Goal: Information Seeking & Learning: Learn about a topic

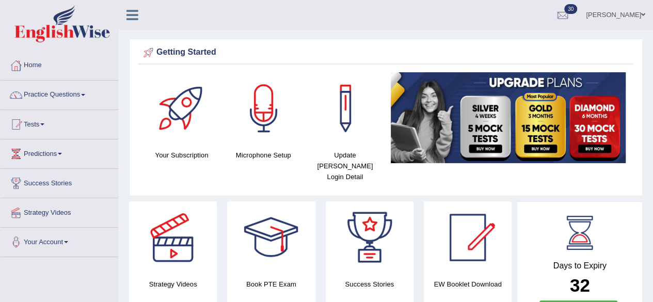
click at [10, 63] on div at bounding box center [15, 65] width 15 height 15
click at [85, 95] on span at bounding box center [83, 95] width 4 height 2
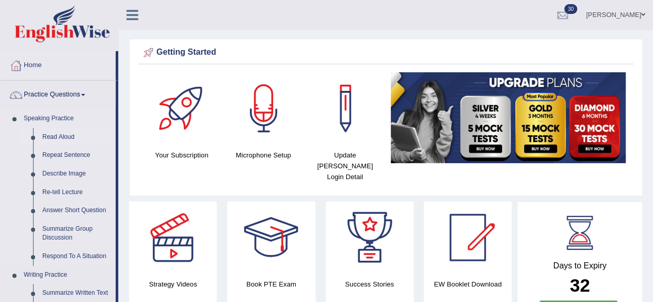
click at [65, 135] on link "Read Aloud" at bounding box center [77, 137] width 78 height 19
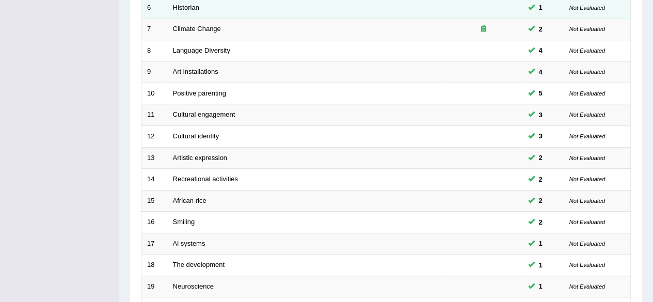
scroll to position [376, 0]
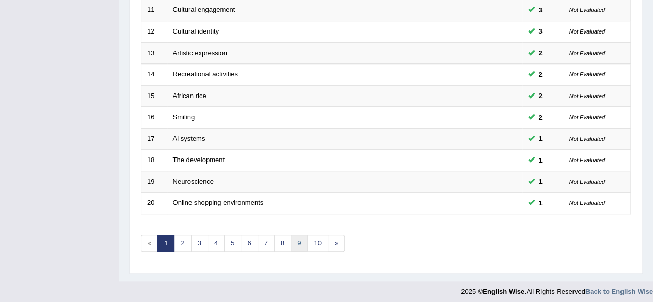
click at [291, 238] on link "9" at bounding box center [299, 243] width 17 height 17
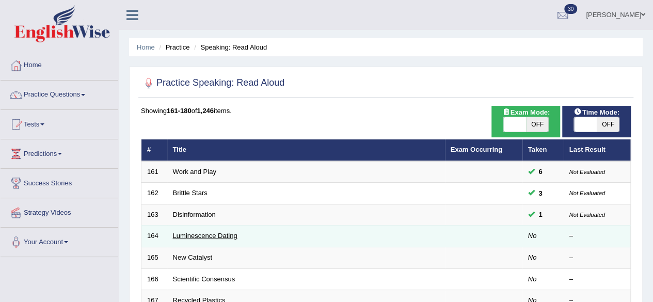
click at [178, 235] on link "Luminescence Dating" at bounding box center [205, 236] width 65 height 8
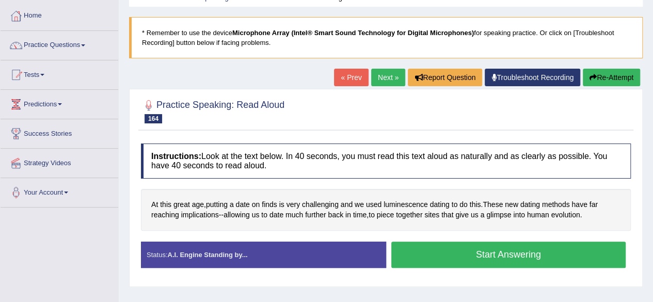
scroll to position [83, 0]
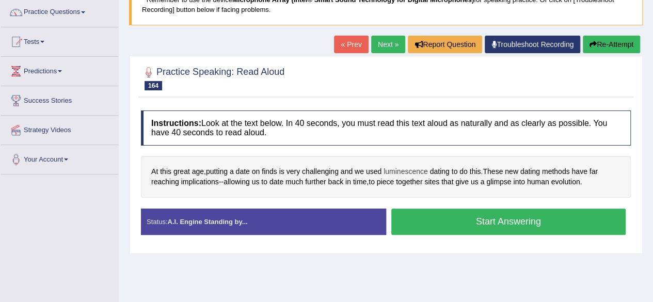
click at [407, 169] on span "luminescence" at bounding box center [405, 171] width 44 height 11
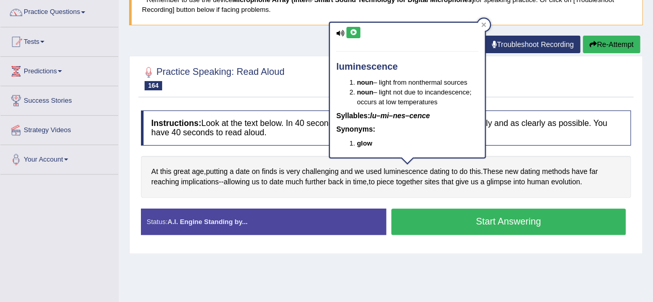
click at [353, 33] on icon at bounding box center [353, 32] width 8 height 6
click at [354, 31] on icon at bounding box center [353, 32] width 8 height 6
click at [306, 45] on div "Home Practice Speaking: Read Aloud Luminescence Dating * Remember to use the de…" at bounding box center [386, 175] width 534 height 516
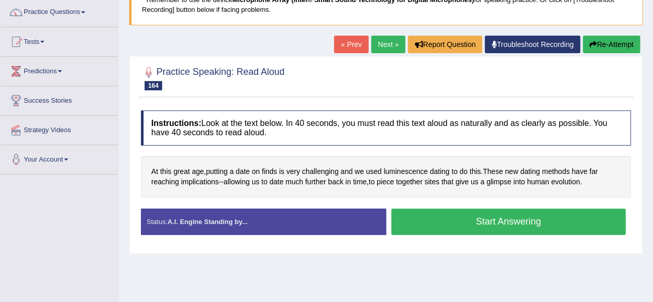
click at [488, 227] on button "Start Answering" at bounding box center [508, 221] width 235 height 26
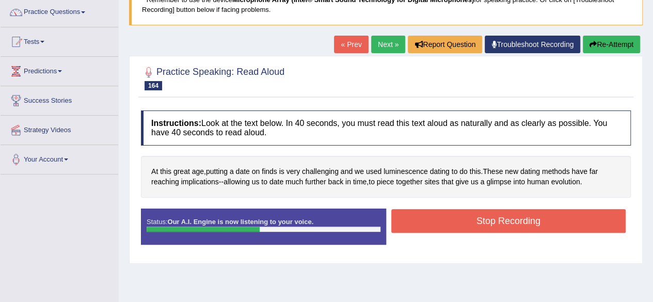
click at [460, 223] on button "Stop Recording" at bounding box center [508, 221] width 235 height 24
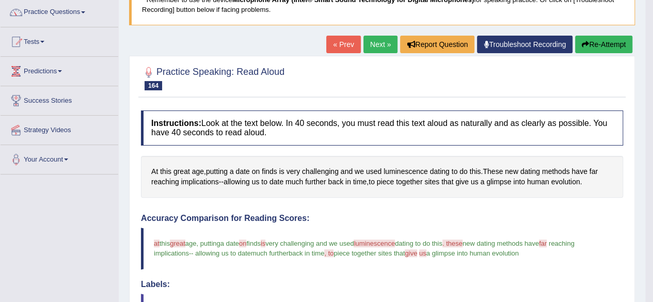
click at [378, 40] on link "Next »" at bounding box center [380, 45] width 34 height 18
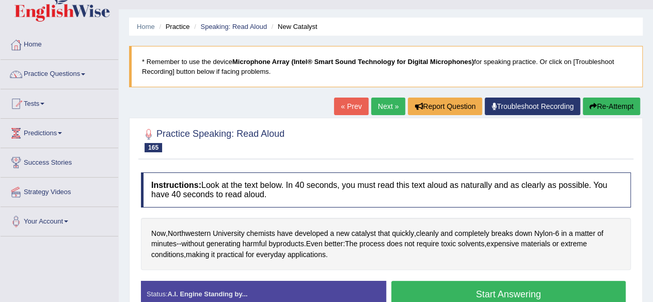
scroll to position [62, 0]
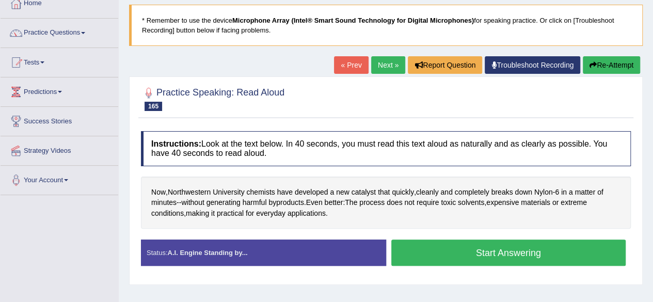
click at [403, 261] on button "Start Answering" at bounding box center [508, 252] width 235 height 26
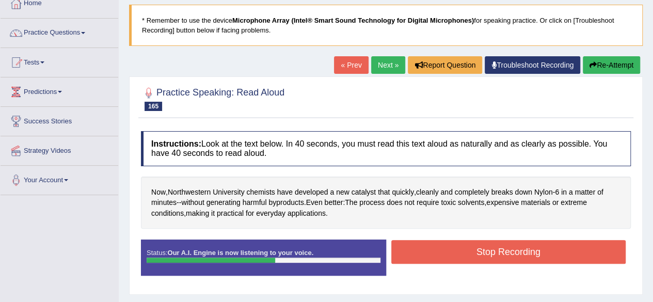
click at [430, 262] on button "Stop Recording" at bounding box center [508, 252] width 235 height 24
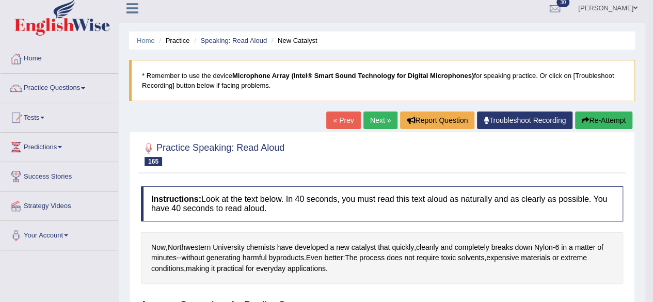
scroll to position [0, 0]
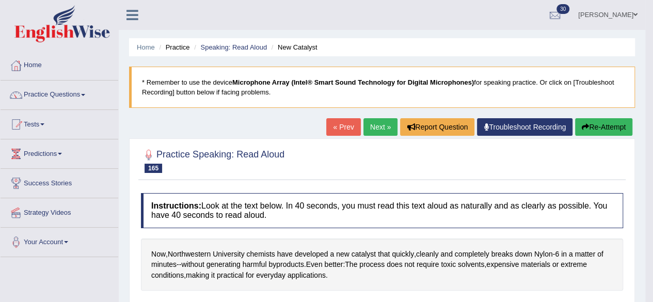
click at [380, 126] on link "Next »" at bounding box center [380, 127] width 34 height 18
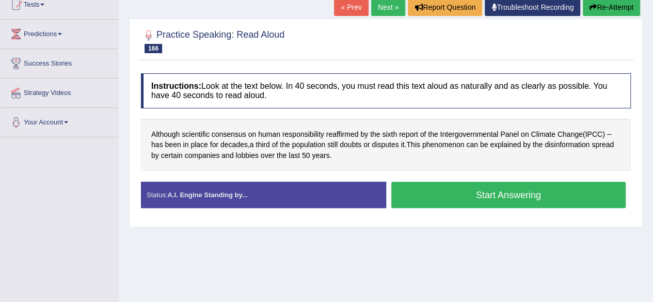
scroll to position [124, 0]
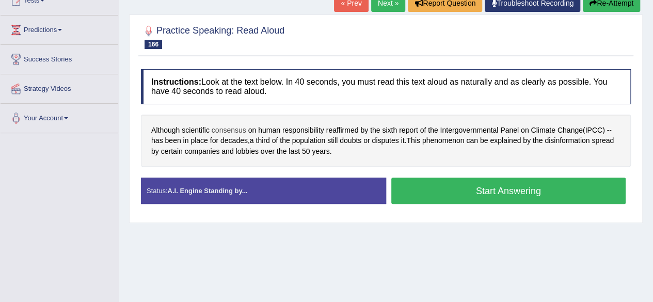
click at [226, 130] on span "consensus" at bounding box center [229, 130] width 35 height 11
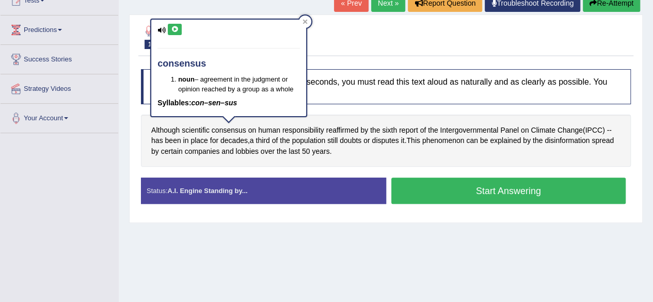
click at [175, 28] on icon at bounding box center [175, 29] width 8 height 6
click at [419, 190] on button "Start Answering" at bounding box center [508, 191] width 235 height 26
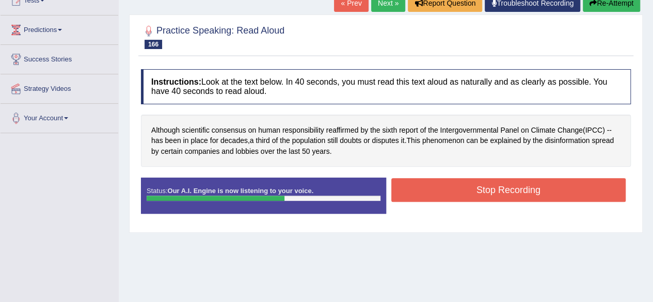
click at [419, 190] on button "Stop Recording" at bounding box center [508, 190] width 235 height 24
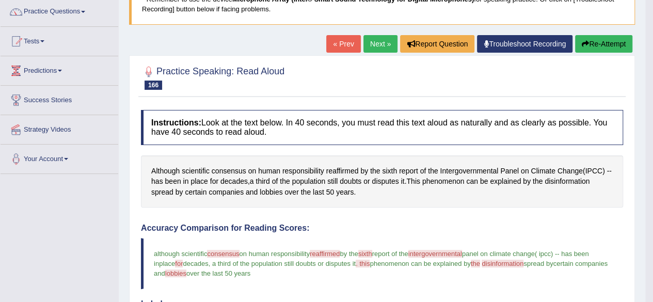
scroll to position [83, 0]
click at [372, 49] on link "Next »" at bounding box center [380, 45] width 34 height 18
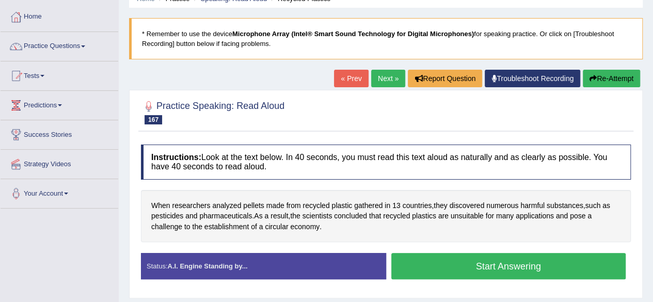
scroll to position [62, 0]
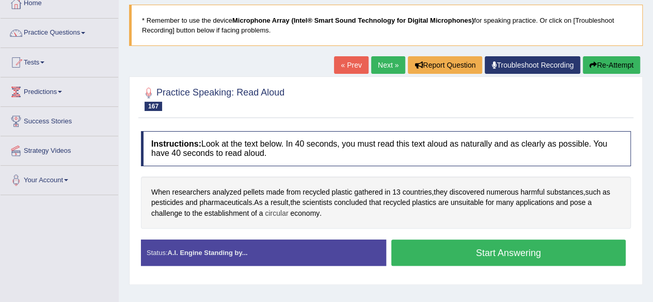
click at [282, 214] on span "circular" at bounding box center [276, 213] width 23 height 11
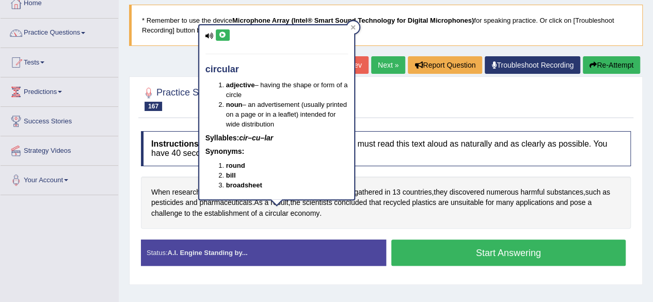
click at [223, 37] on icon at bounding box center [223, 35] width 8 height 6
click at [445, 251] on button "Start Answering" at bounding box center [508, 252] width 235 height 26
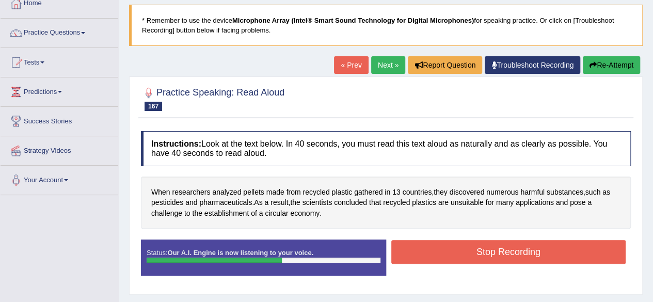
click at [445, 251] on button "Stop Recording" at bounding box center [508, 252] width 235 height 24
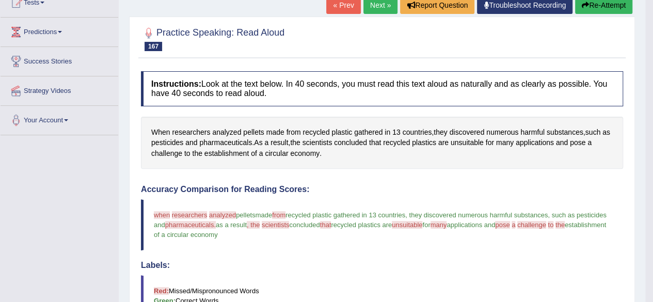
scroll to position [41, 0]
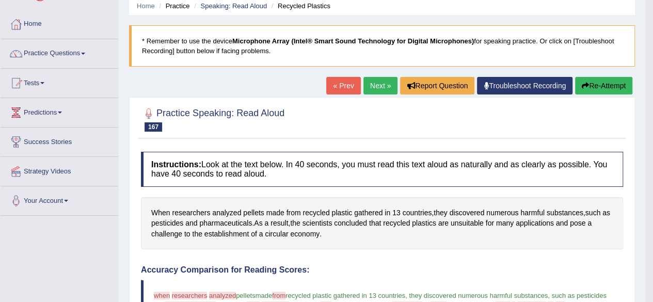
click at [369, 92] on link "Next »" at bounding box center [380, 86] width 34 height 18
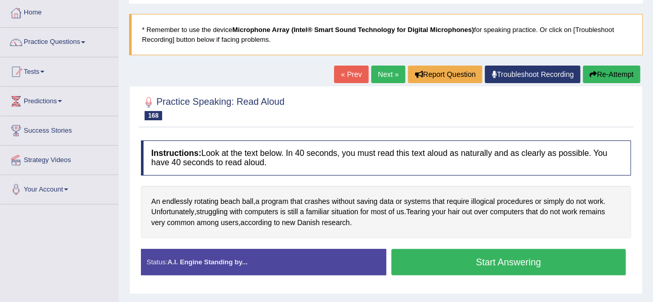
scroll to position [103, 0]
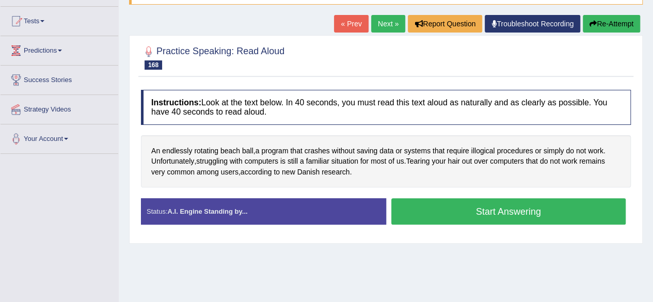
click at [400, 211] on button "Start Answering" at bounding box center [508, 211] width 235 height 26
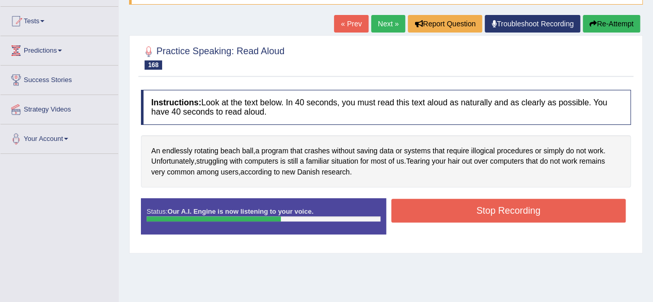
click at [495, 208] on button "Stop Recording" at bounding box center [508, 211] width 235 height 24
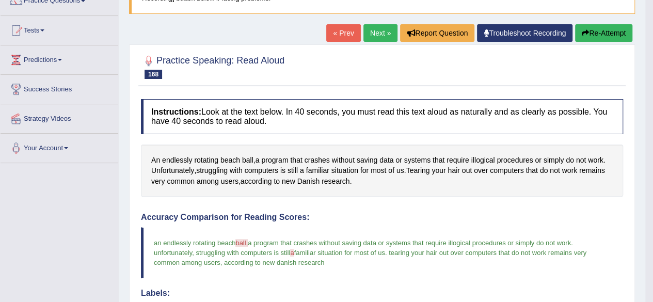
scroll to position [83, 0]
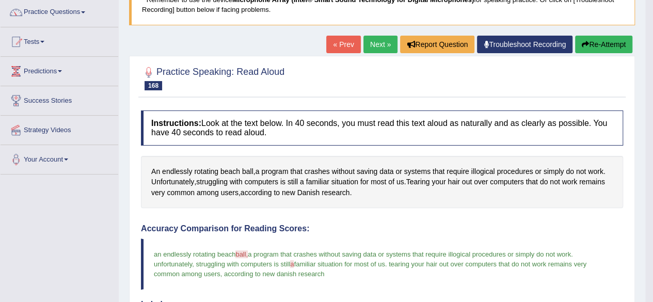
click at [378, 49] on link "Next »" at bounding box center [380, 45] width 34 height 18
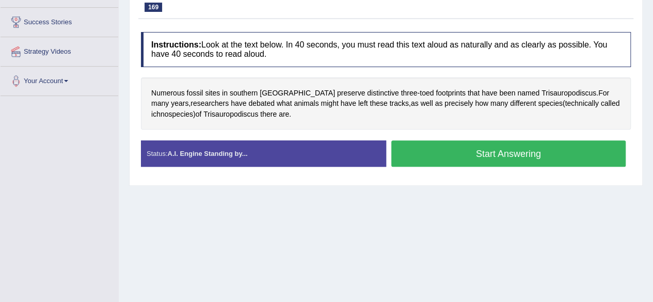
scroll to position [165, 0]
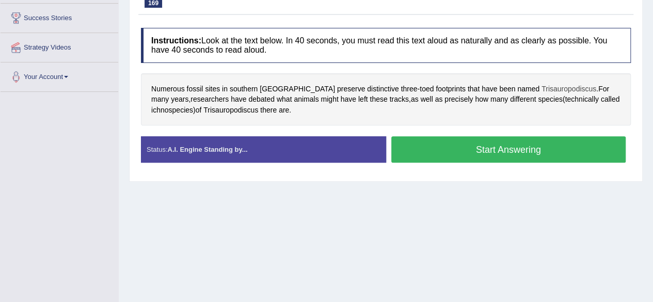
click at [541, 87] on span "Trisauropodiscus" at bounding box center [568, 89] width 55 height 11
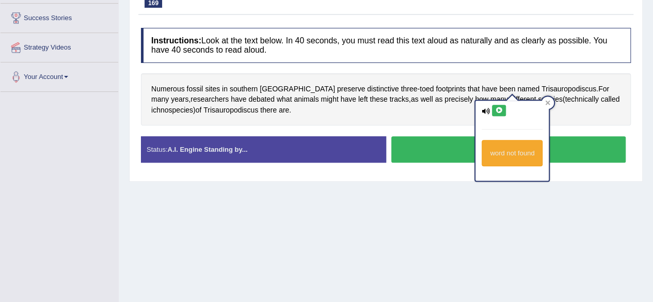
click at [501, 109] on icon at bounding box center [499, 110] width 8 height 6
click at [458, 125] on div "Instructions: Look at the text below. In 40 seconds, you must read this text al…" at bounding box center [385, 99] width 495 height 153
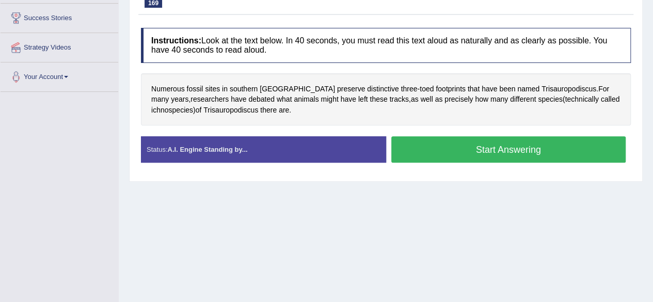
click at [462, 144] on button "Start Answering" at bounding box center [508, 149] width 235 height 26
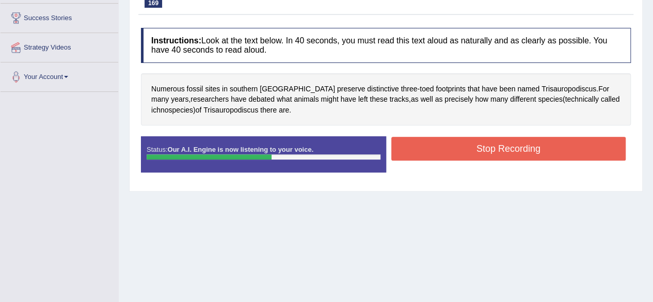
click at [462, 144] on button "Stop Recording" at bounding box center [508, 149] width 235 height 24
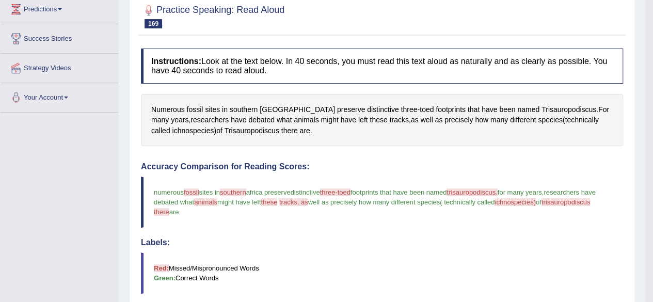
scroll to position [124, 0]
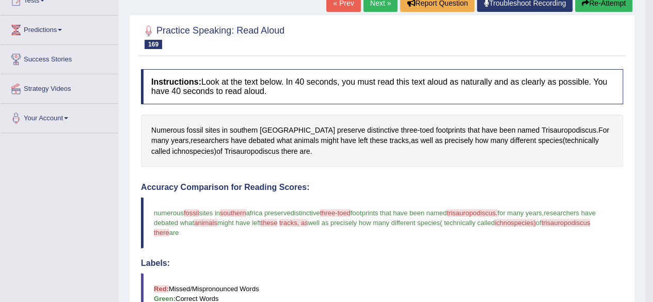
click at [375, 6] on link "Next »" at bounding box center [380, 3] width 34 height 18
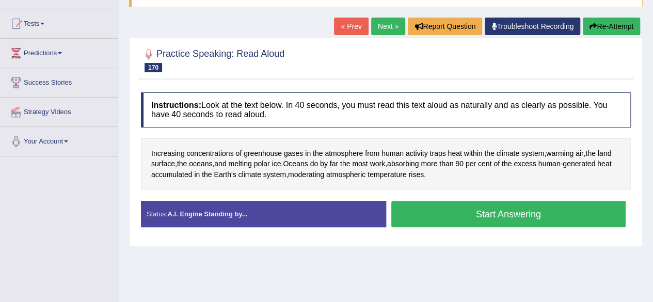
scroll to position [145, 0]
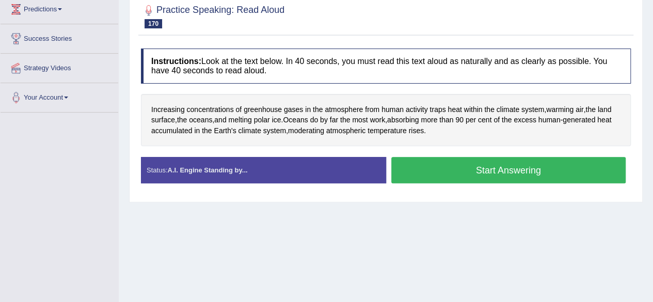
click at [498, 172] on button "Start Answering" at bounding box center [508, 170] width 235 height 26
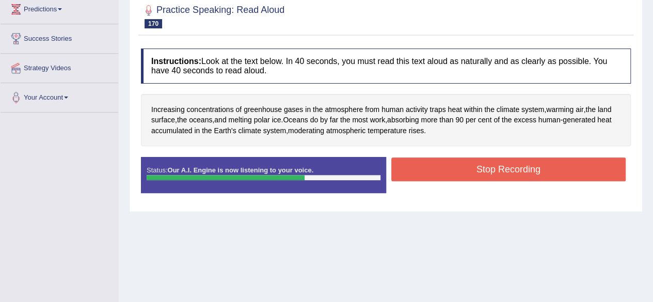
click at [496, 168] on button "Stop Recording" at bounding box center [508, 169] width 235 height 24
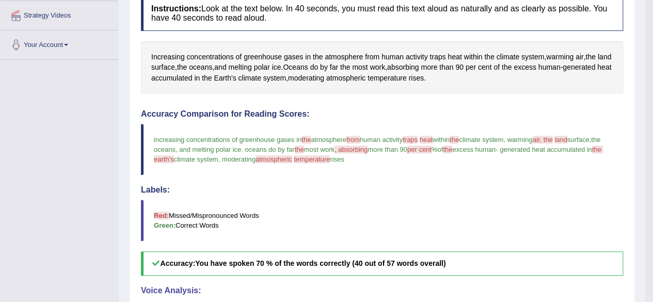
scroll to position [83, 0]
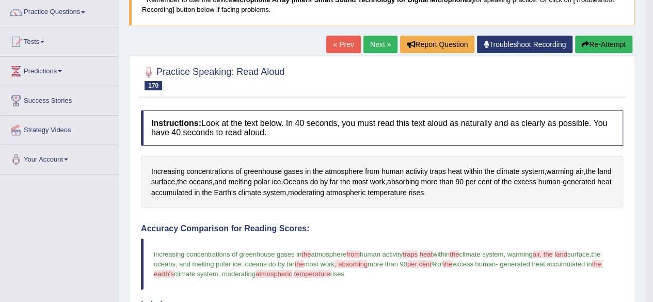
click at [377, 49] on link "Next »" at bounding box center [380, 45] width 34 height 18
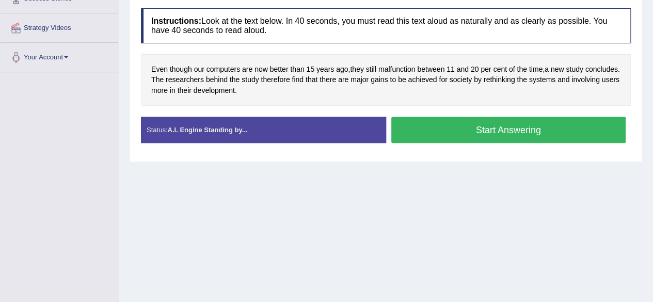
scroll to position [186, 0]
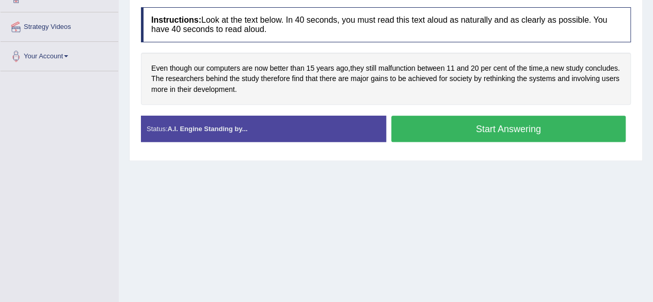
click at [463, 134] on button "Start Answering" at bounding box center [508, 129] width 235 height 26
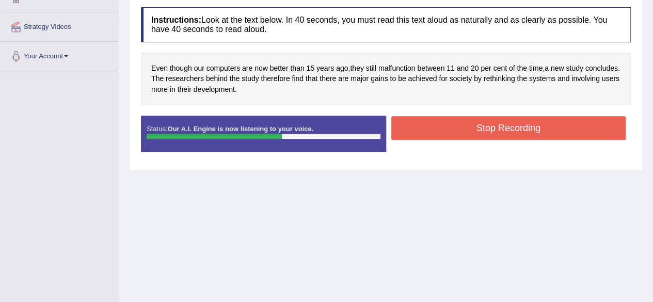
click at [466, 132] on button "Stop Recording" at bounding box center [508, 128] width 235 height 24
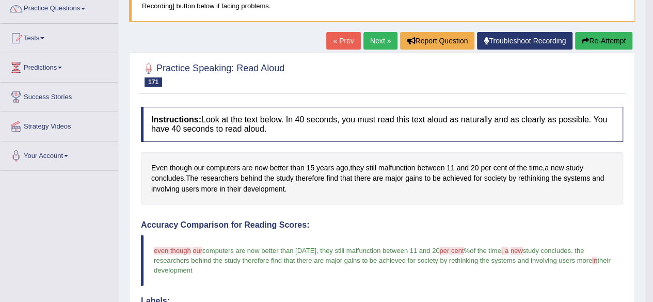
scroll to position [62, 0]
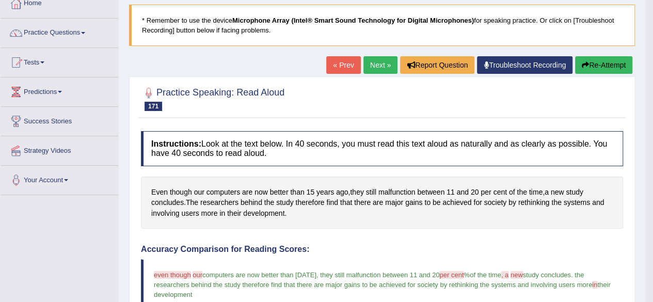
click at [379, 68] on link "Next »" at bounding box center [380, 65] width 34 height 18
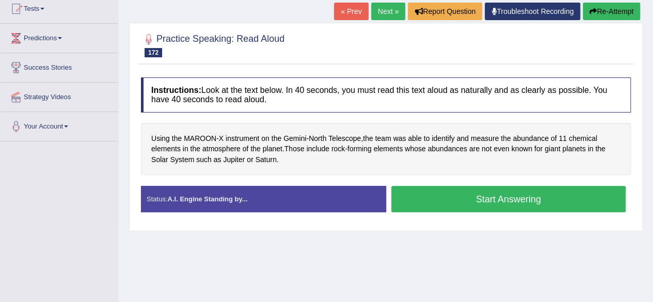
scroll to position [124, 0]
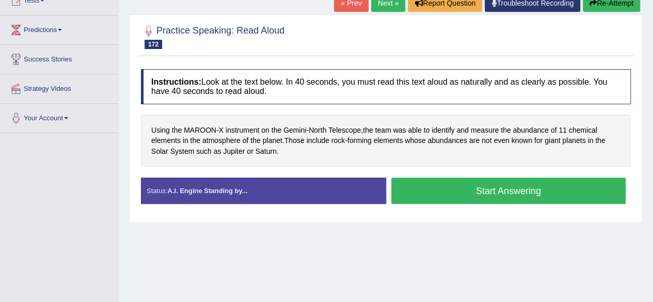
click at [477, 197] on button "Start Answering" at bounding box center [508, 191] width 235 height 26
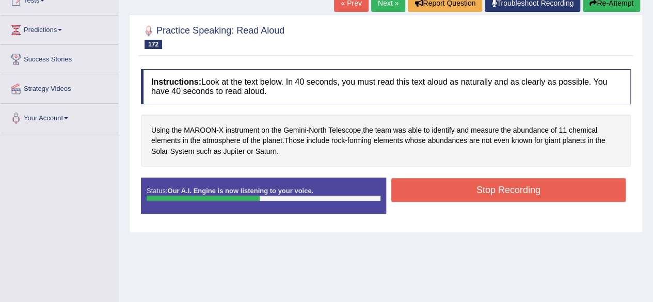
click at [450, 184] on button "Stop Recording" at bounding box center [508, 190] width 235 height 24
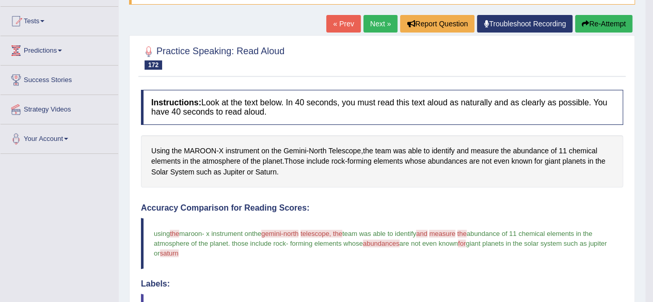
scroll to position [103, 0]
click at [373, 23] on link "Next »" at bounding box center [380, 24] width 34 height 18
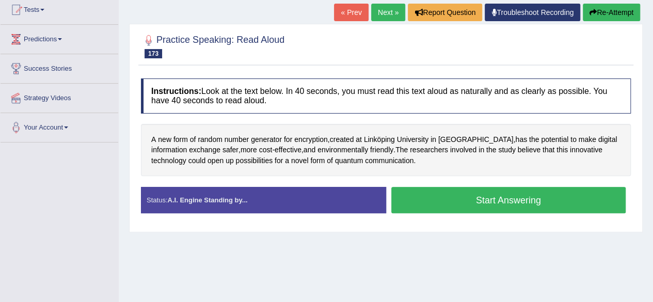
scroll to position [145, 0]
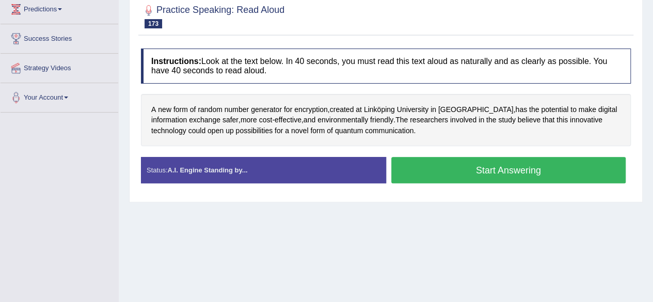
click at [423, 174] on button "Start Answering" at bounding box center [508, 170] width 235 height 26
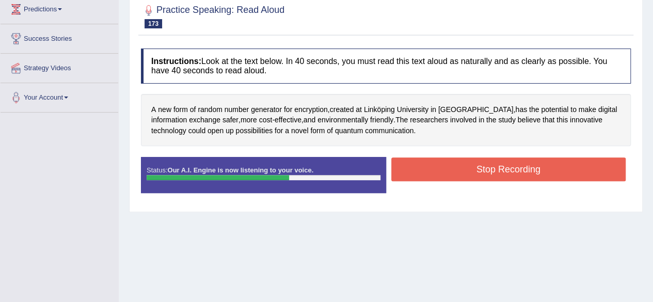
click at [416, 166] on button "Stop Recording" at bounding box center [508, 169] width 235 height 24
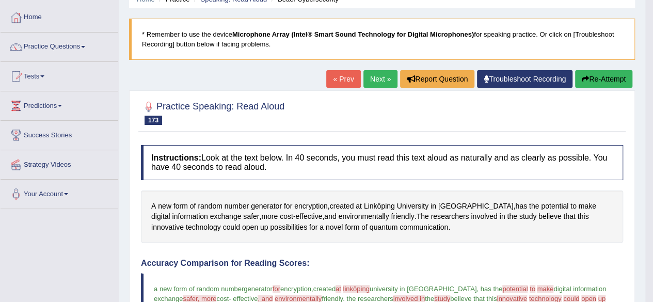
scroll to position [41, 0]
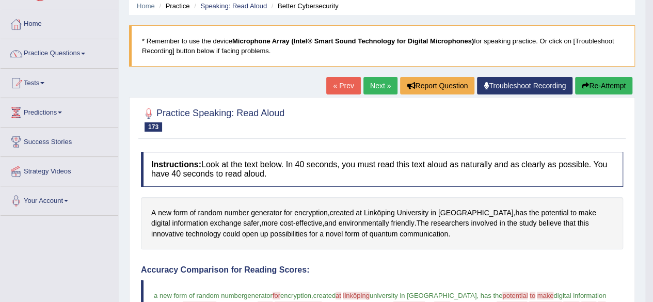
click at [375, 82] on link "Next »" at bounding box center [380, 86] width 34 height 18
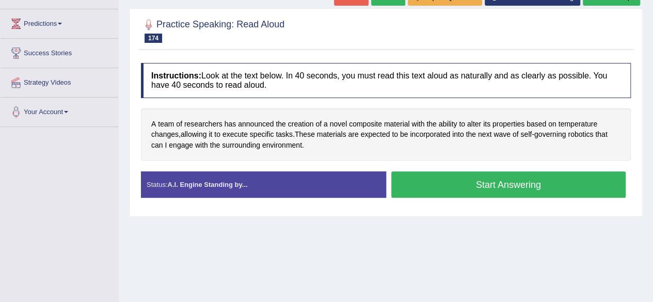
scroll to position [165, 0]
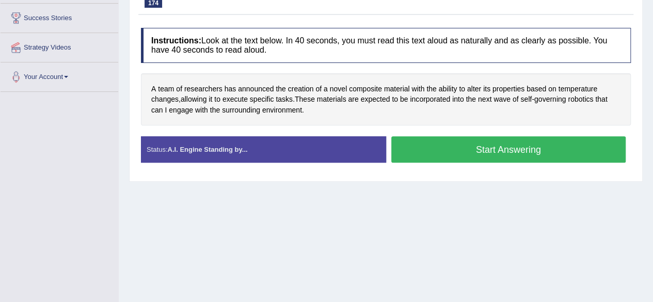
click at [484, 148] on button "Start Answering" at bounding box center [508, 149] width 235 height 26
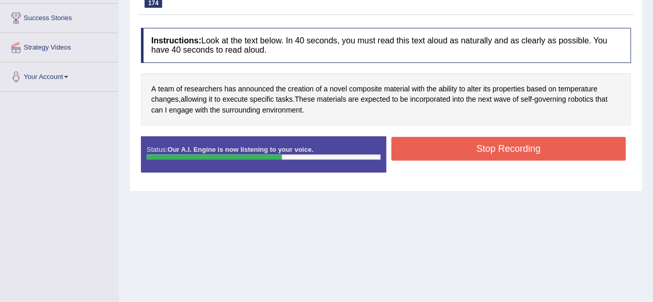
click at [484, 148] on button "Stop Recording" at bounding box center [508, 149] width 235 height 24
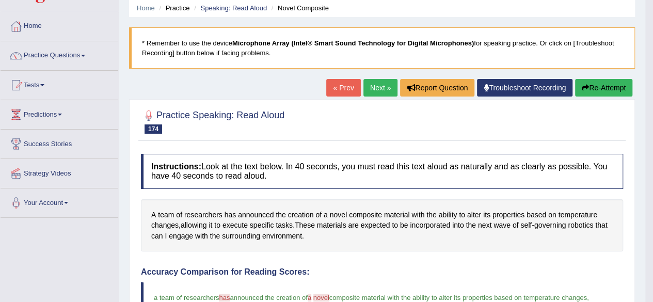
scroll to position [21, 0]
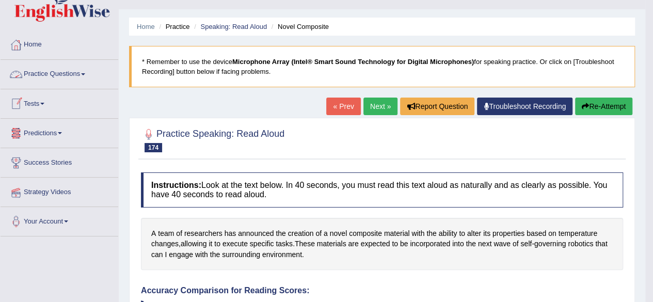
click at [85, 74] on span at bounding box center [83, 74] width 4 height 2
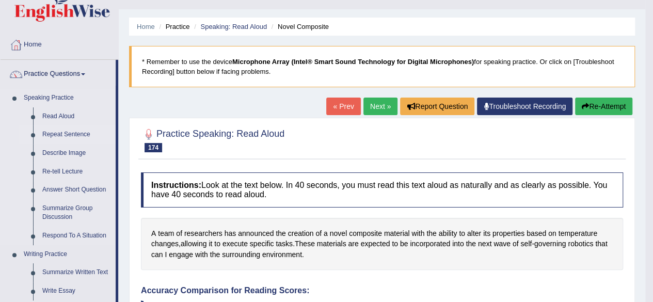
click at [78, 135] on link "Repeat Sentence" at bounding box center [77, 134] width 78 height 19
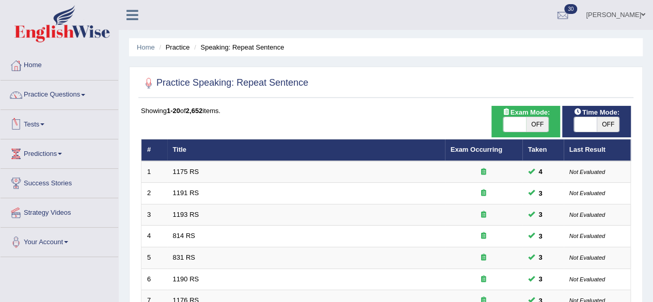
click at [533, 126] on span "OFF" at bounding box center [537, 124] width 23 height 14
checkbox input "true"
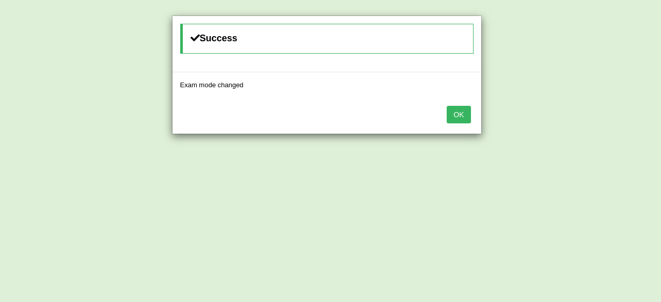
click at [471, 117] on div "OK" at bounding box center [326, 116] width 309 height 36
click at [467, 117] on button "OK" at bounding box center [458, 115] width 24 height 18
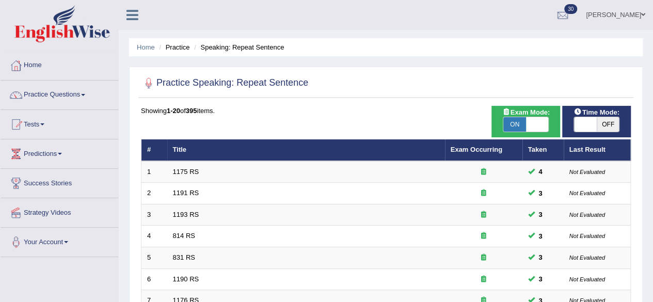
click at [606, 123] on span "OFF" at bounding box center [608, 124] width 23 height 14
checkbox input "true"
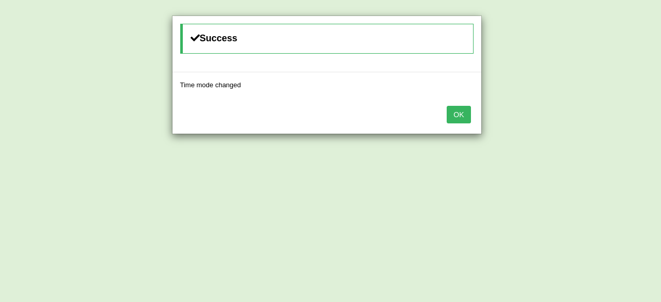
click at [455, 120] on button "OK" at bounding box center [458, 115] width 24 height 18
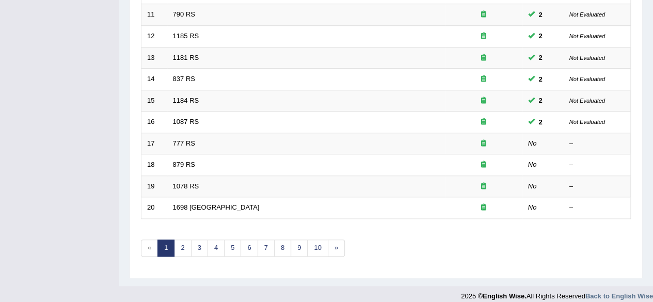
scroll to position [376, 0]
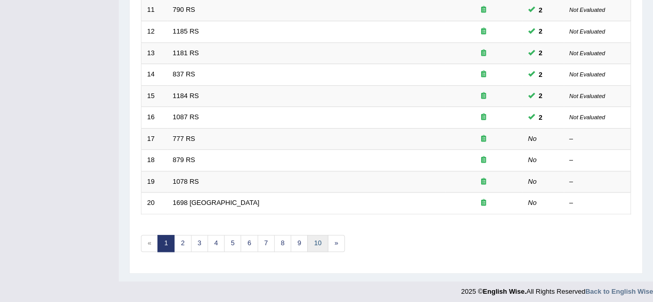
click at [317, 238] on link "10" at bounding box center [317, 243] width 21 height 17
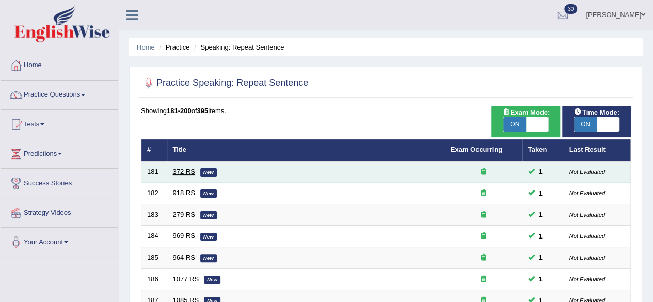
click at [185, 168] on link "372 RS" at bounding box center [184, 172] width 22 height 8
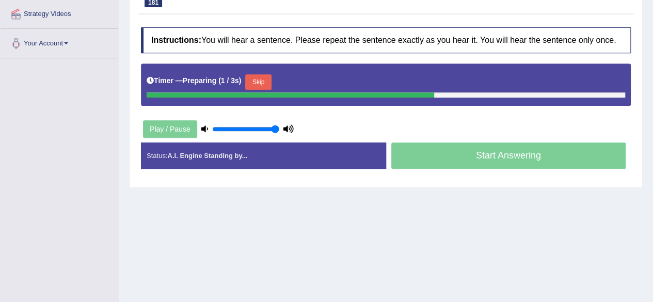
scroll to position [206, 0]
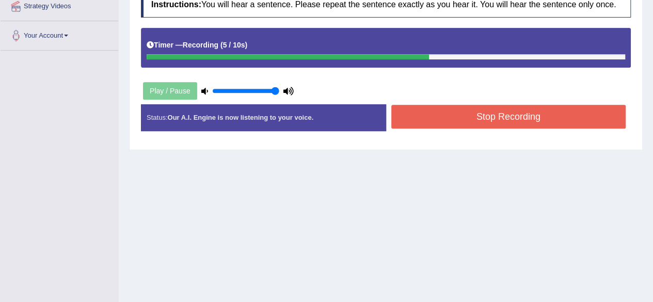
click at [417, 105] on button "Stop Recording" at bounding box center [508, 117] width 235 height 24
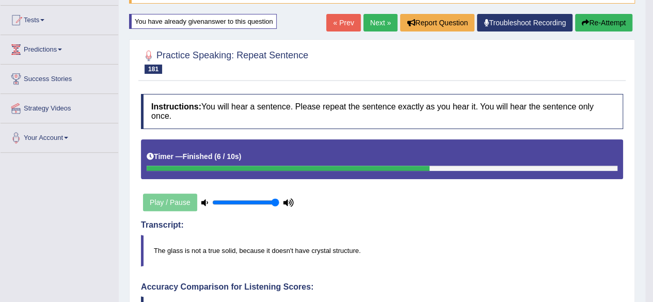
scroll to position [103, 0]
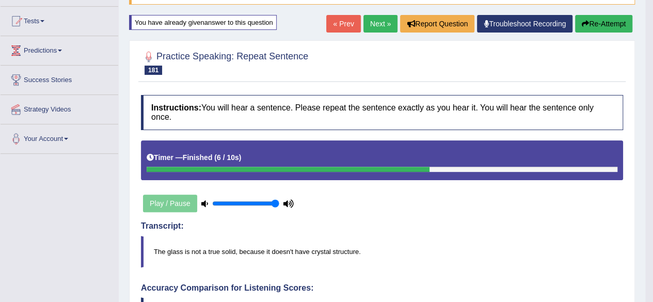
click at [376, 21] on link "Next »" at bounding box center [380, 24] width 34 height 18
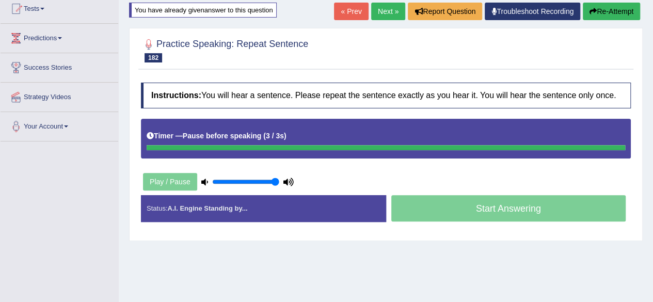
scroll to position [95, 0]
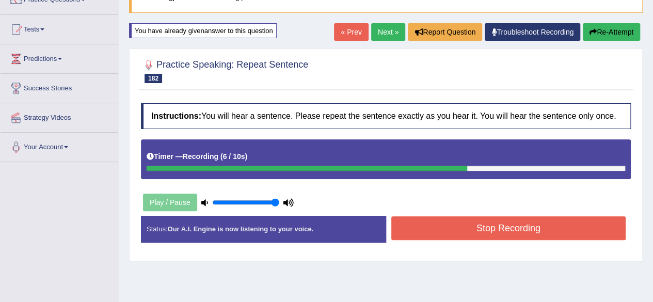
click at [430, 223] on button "Stop Recording" at bounding box center [508, 228] width 235 height 24
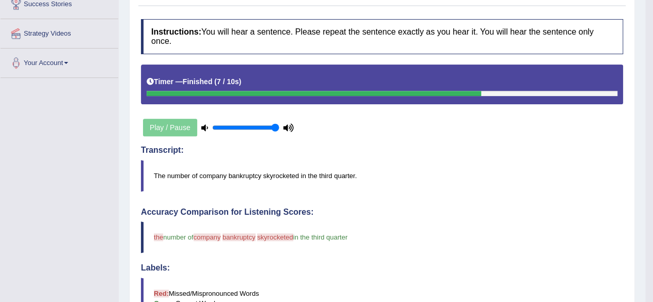
scroll to position [74, 0]
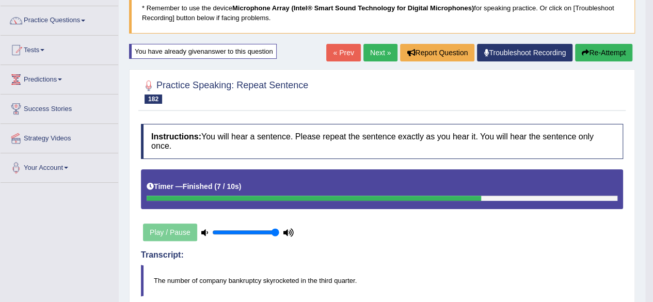
click at [386, 55] on link "Next »" at bounding box center [380, 53] width 34 height 18
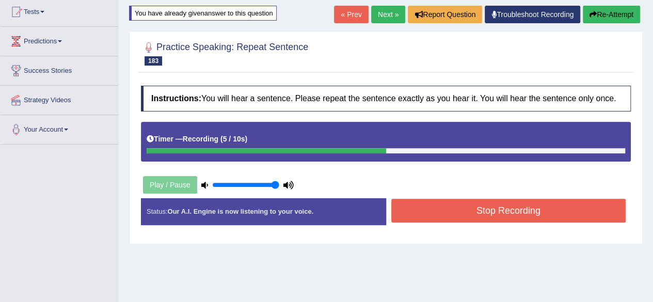
scroll to position [165, 0]
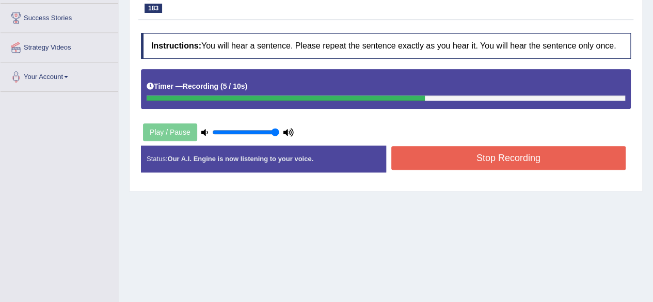
click at [441, 154] on button "Stop Recording" at bounding box center [508, 158] width 235 height 24
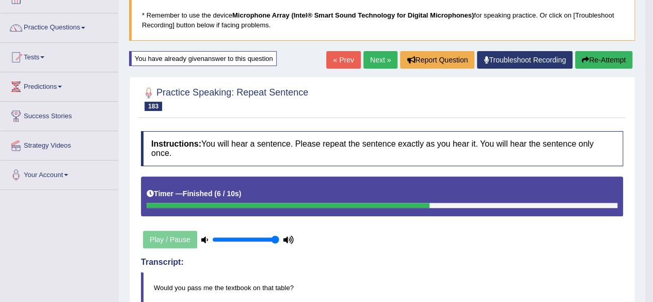
scroll to position [62, 0]
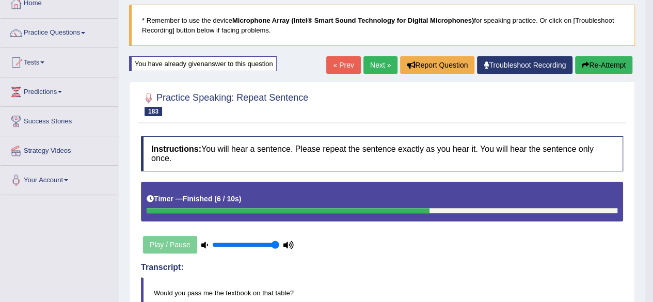
click at [388, 70] on link "Next »" at bounding box center [380, 65] width 34 height 18
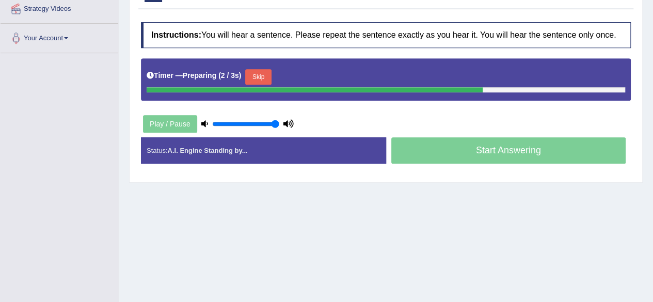
scroll to position [206, 0]
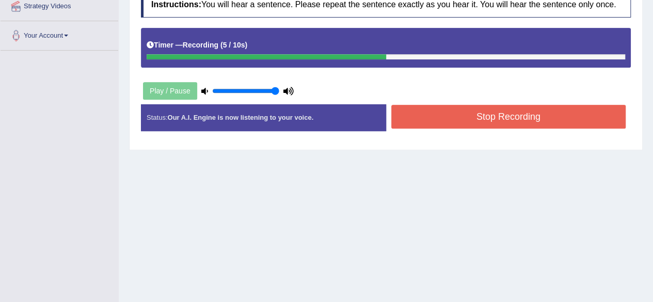
click at [408, 116] on button "Stop Recording" at bounding box center [508, 117] width 235 height 24
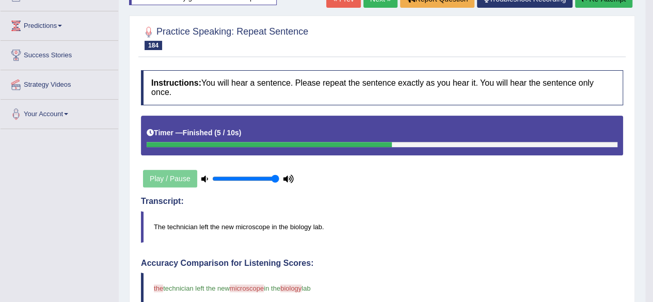
scroll to position [62, 0]
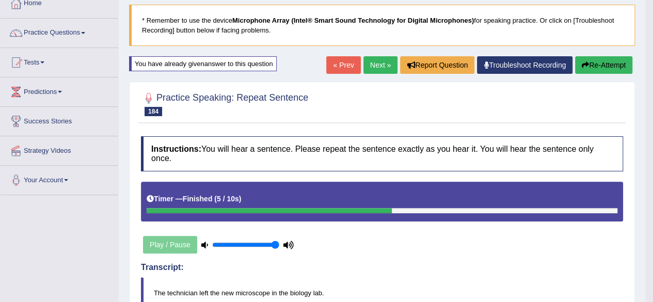
click at [384, 64] on link "Next »" at bounding box center [380, 65] width 34 height 18
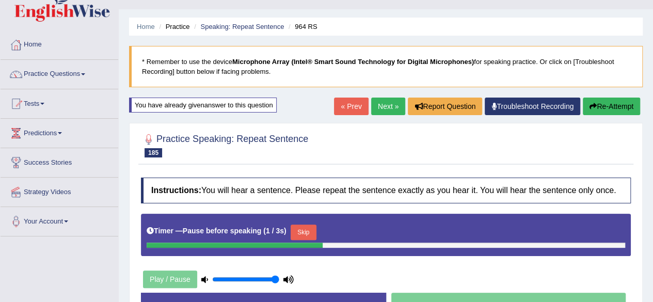
scroll to position [41, 0]
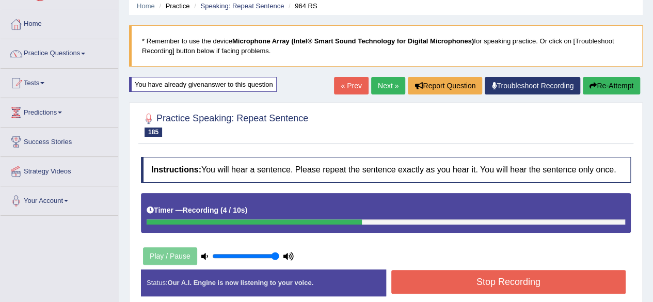
click at [483, 274] on button "Stop Recording" at bounding box center [508, 282] width 235 height 24
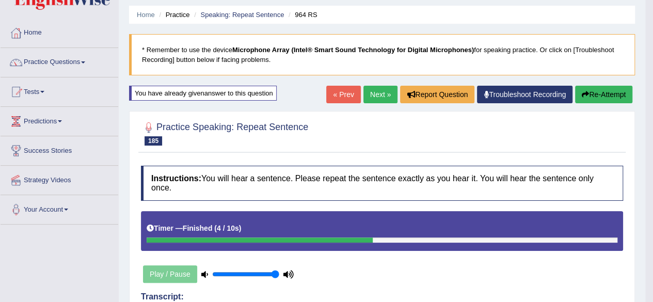
scroll to position [0, 0]
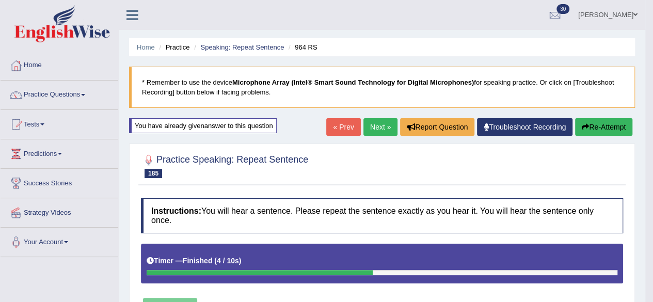
click at [375, 125] on link "Next »" at bounding box center [380, 127] width 34 height 18
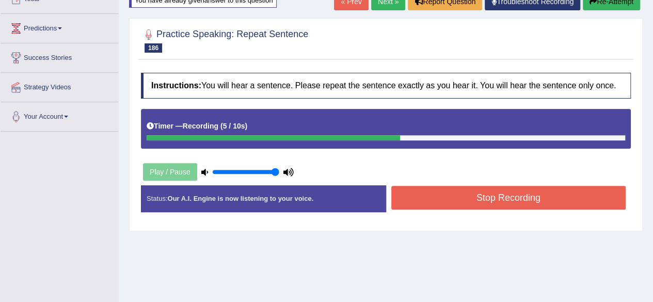
scroll to position [145, 0]
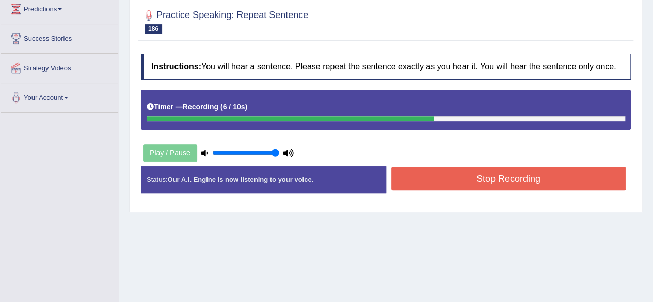
click at [444, 181] on button "Stop Recording" at bounding box center [508, 179] width 235 height 24
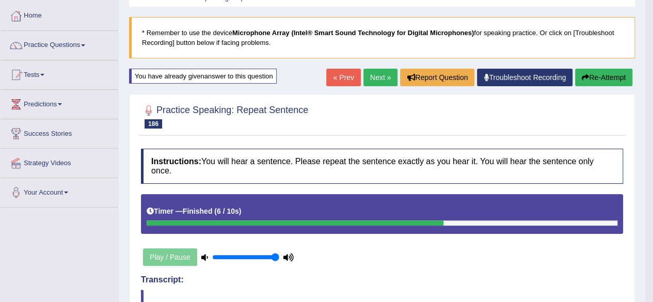
scroll to position [21, 0]
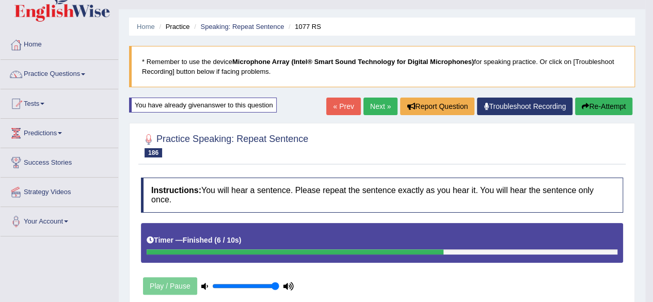
click at [377, 107] on link "Next »" at bounding box center [380, 107] width 34 height 18
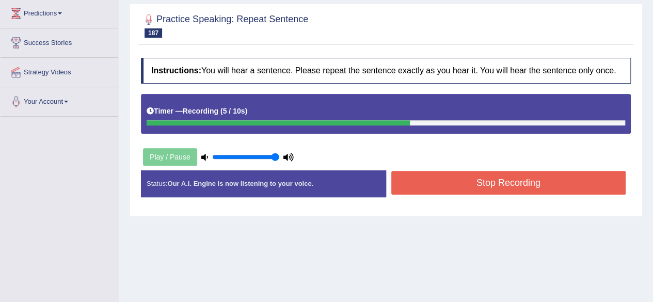
scroll to position [186, 0]
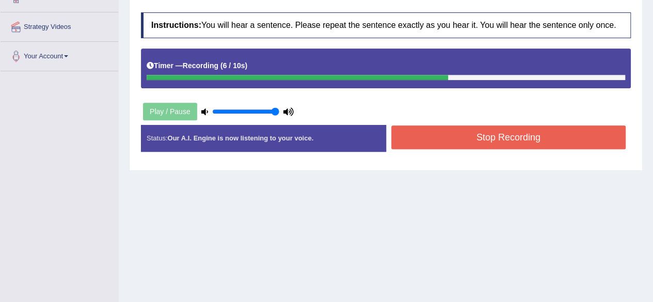
click at [439, 129] on button "Stop Recording" at bounding box center [508, 137] width 235 height 24
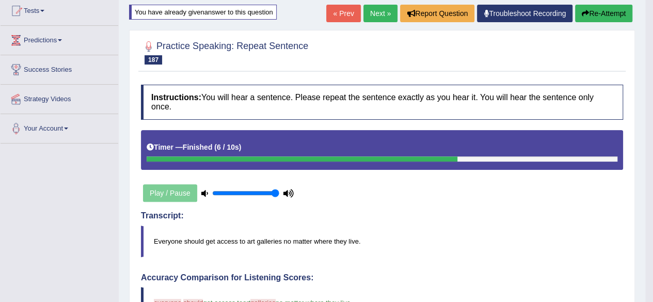
scroll to position [103, 0]
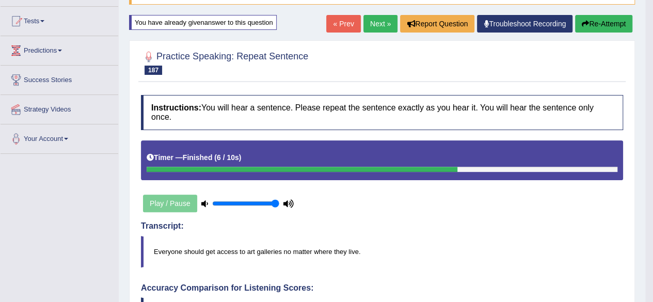
click at [374, 22] on link "Next »" at bounding box center [380, 24] width 34 height 18
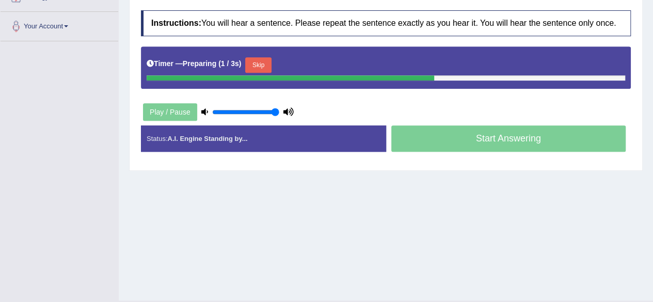
scroll to position [239, 0]
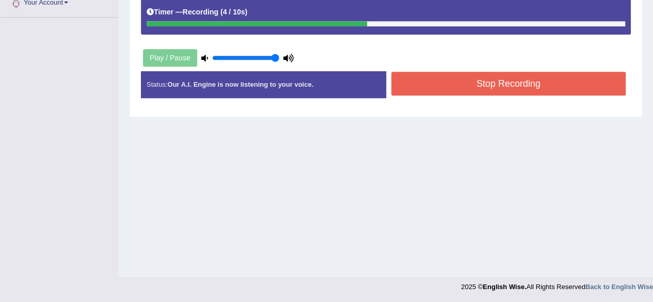
click at [431, 102] on div "Status: Our A.I. Engine is now listening to your voice. Start Answering Stop Re…" at bounding box center [386, 89] width 490 height 37
click at [439, 75] on button "Stop Recording" at bounding box center [508, 84] width 235 height 24
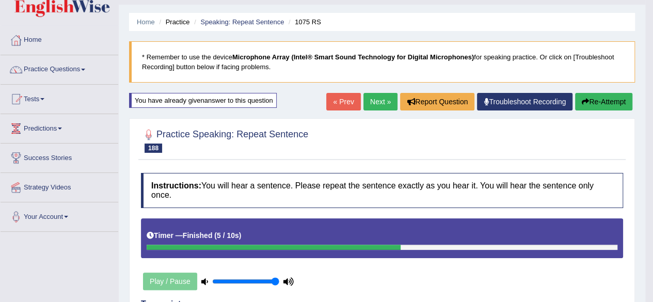
scroll to position [0, 0]
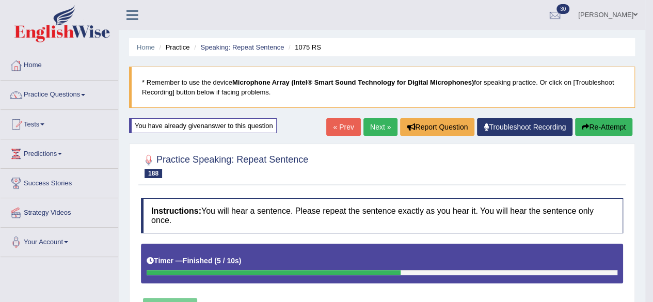
click at [378, 126] on link "Next »" at bounding box center [380, 127] width 34 height 18
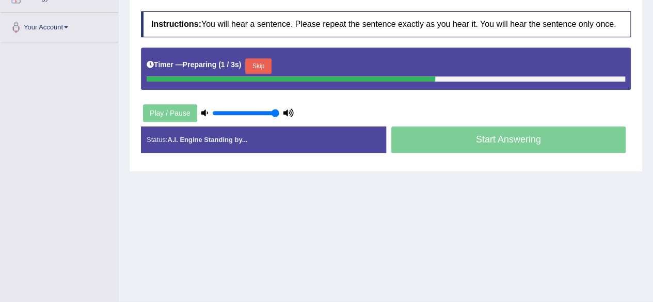
scroll to position [227, 0]
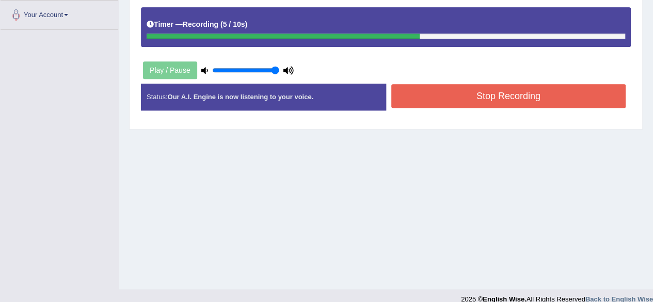
click at [427, 92] on button "Stop Recording" at bounding box center [508, 96] width 235 height 24
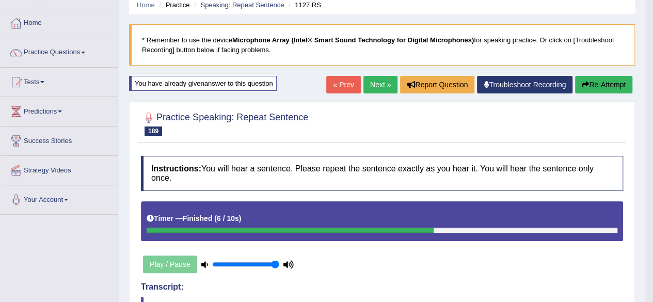
scroll to position [41, 0]
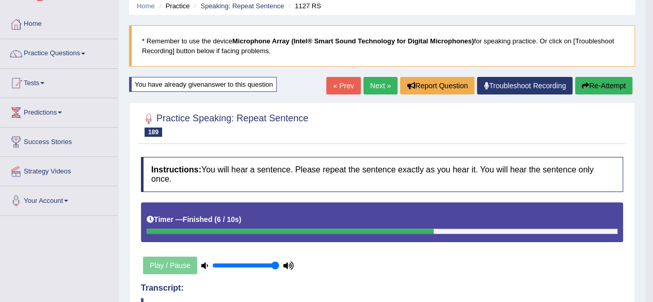
click at [365, 84] on link "Next »" at bounding box center [380, 86] width 34 height 18
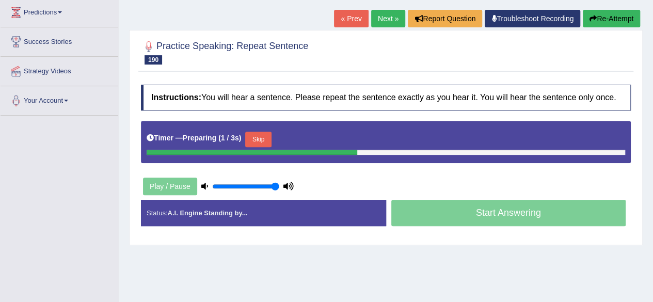
scroll to position [227, 0]
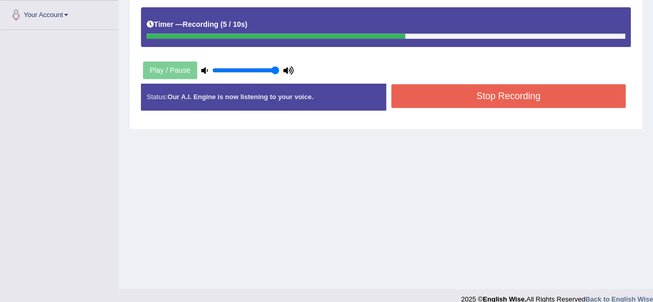
click at [410, 102] on button "Stop Recording" at bounding box center [508, 96] width 235 height 24
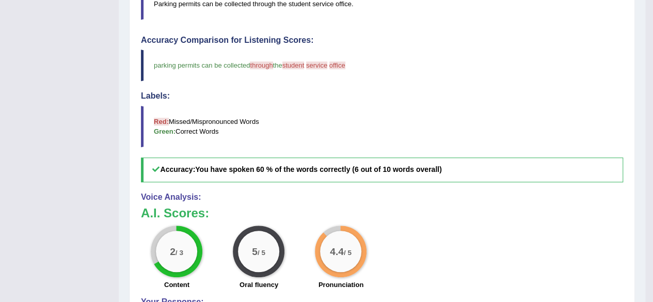
scroll to position [87, 0]
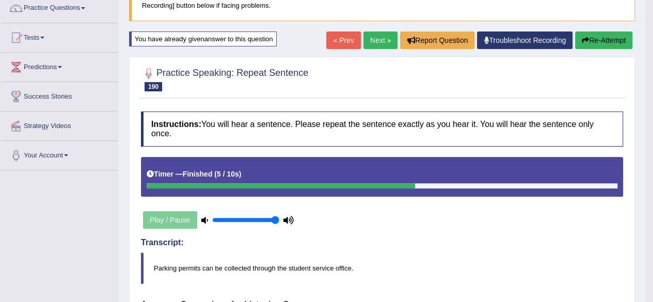
click at [373, 35] on link "Next »" at bounding box center [380, 40] width 34 height 18
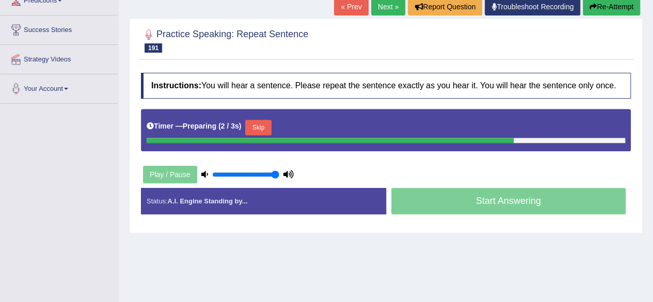
scroll to position [186, 0]
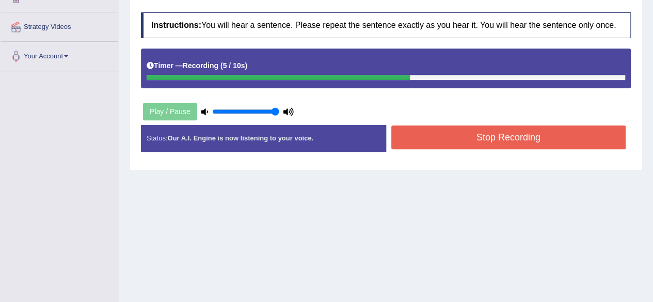
click at [450, 136] on button "Stop Recording" at bounding box center [508, 137] width 235 height 24
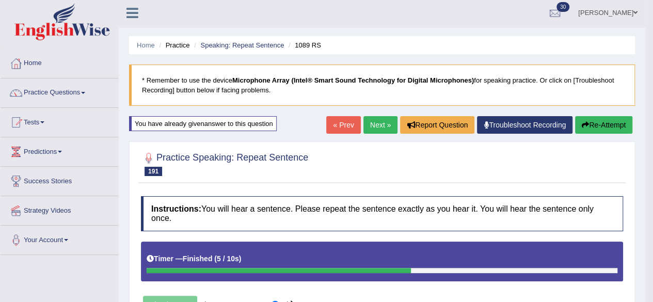
scroll to position [0, 0]
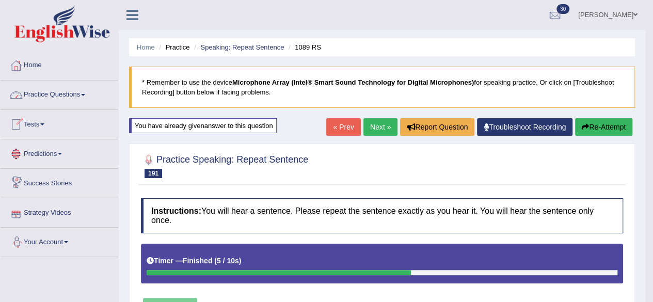
click at [86, 92] on link "Practice Questions" at bounding box center [60, 94] width 118 height 26
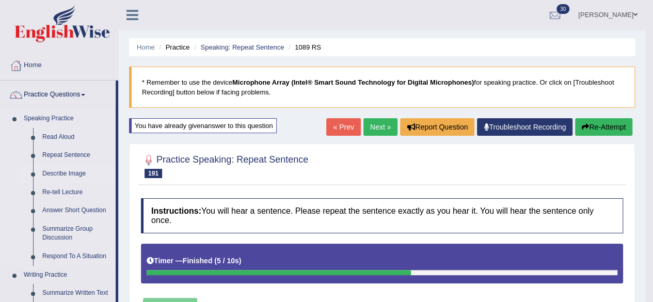
click at [73, 172] on link "Describe Image" at bounding box center [77, 174] width 78 height 19
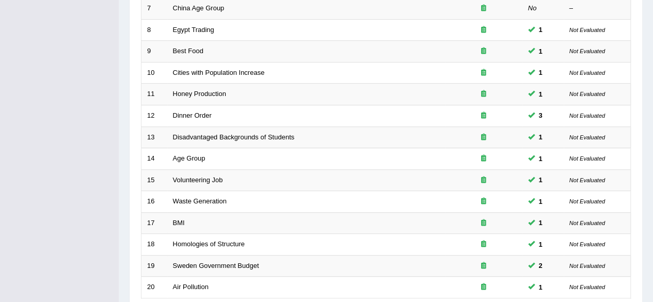
scroll to position [376, 0]
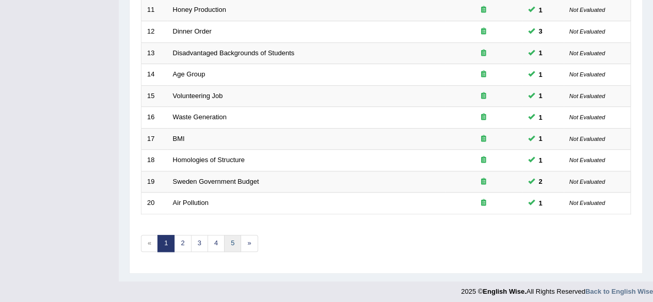
click at [231, 238] on link "5" at bounding box center [232, 243] width 17 height 17
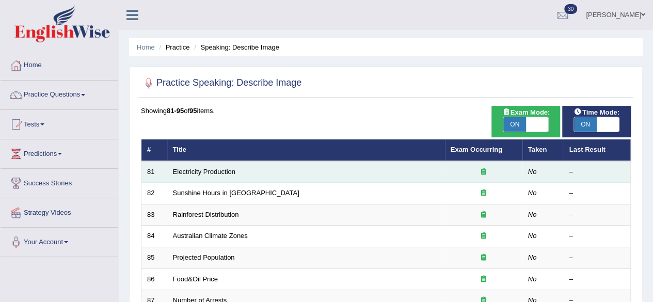
click at [198, 175] on td "Electricity Production" at bounding box center [306, 172] width 278 height 22
click at [199, 168] on link "Electricity Production" at bounding box center [204, 172] width 62 height 8
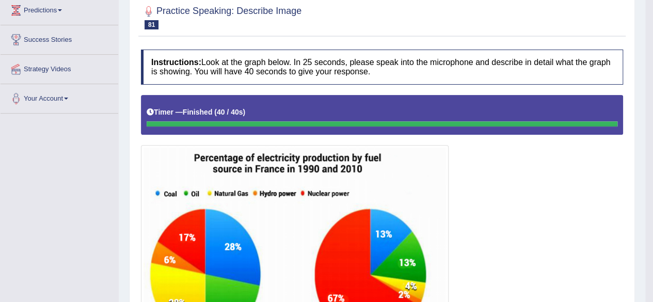
scroll to position [62, 0]
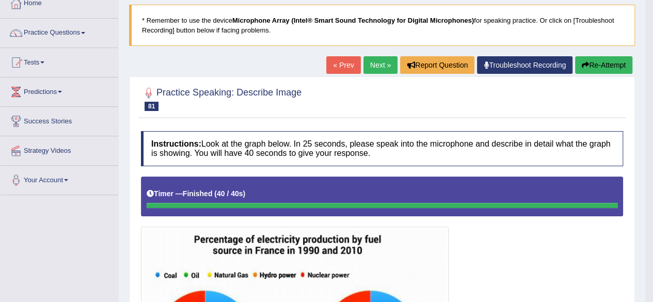
click at [374, 68] on link "Next »" at bounding box center [380, 65] width 34 height 18
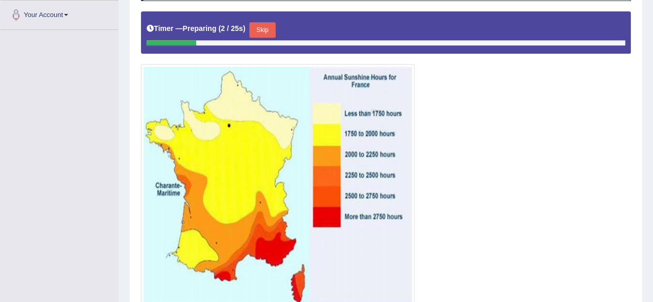
scroll to position [248, 0]
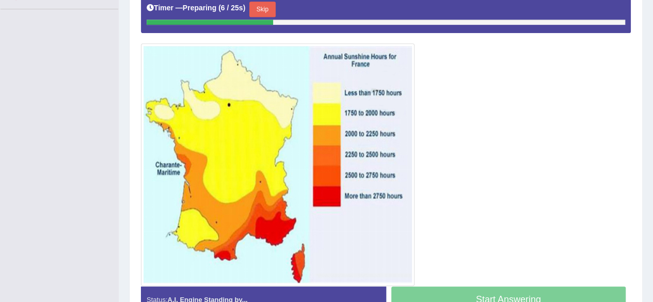
click at [268, 9] on button "Skip" at bounding box center [262, 9] width 26 height 15
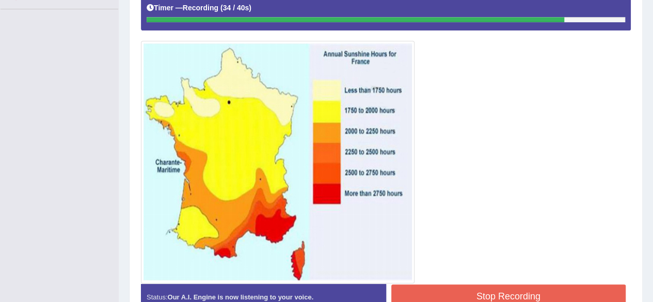
scroll to position [289, 0]
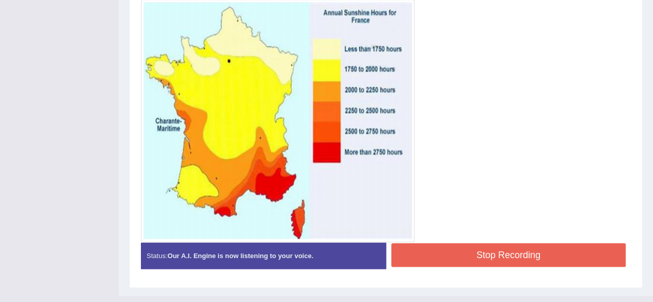
click at [438, 244] on button "Stop Recording" at bounding box center [508, 255] width 235 height 24
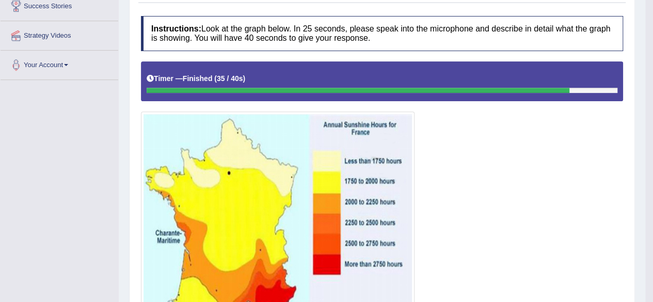
scroll to position [103, 0]
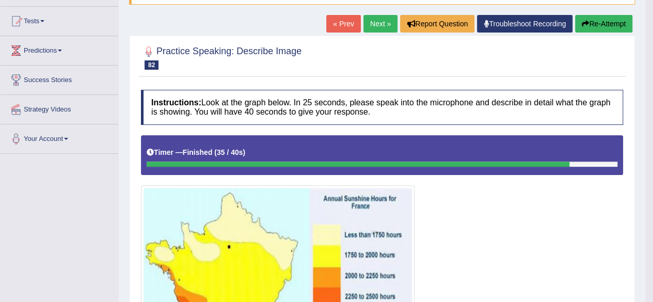
click at [373, 23] on link "Next »" at bounding box center [380, 24] width 34 height 18
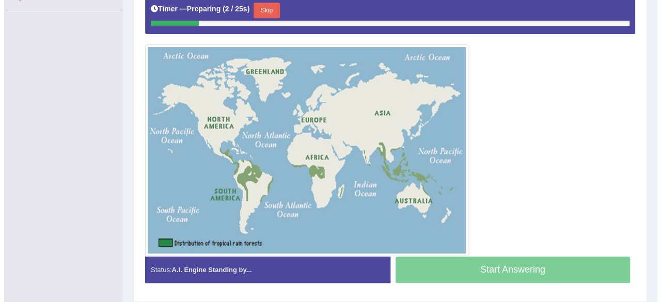
scroll to position [248, 0]
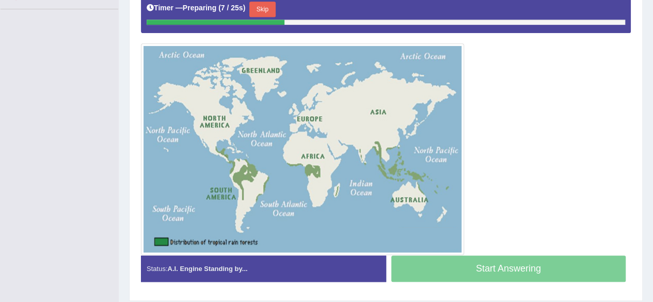
click at [266, 2] on button "Skip" at bounding box center [262, 9] width 26 height 15
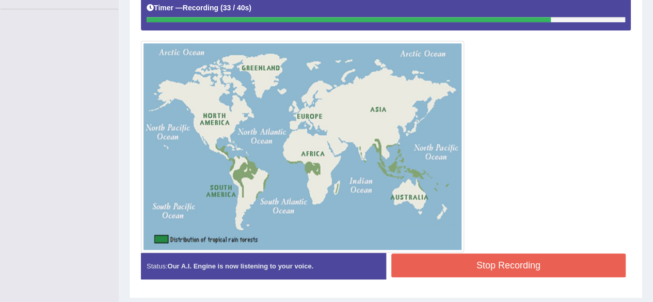
click at [452, 263] on button "Stop Recording" at bounding box center [508, 265] width 235 height 24
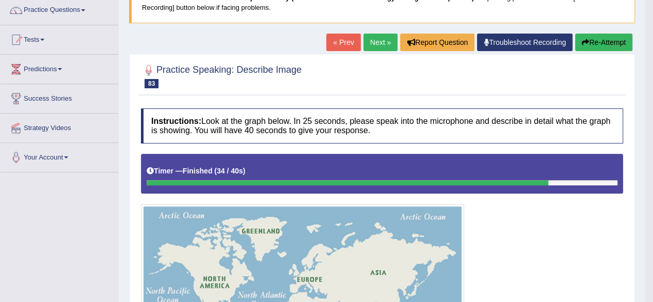
scroll to position [83, 0]
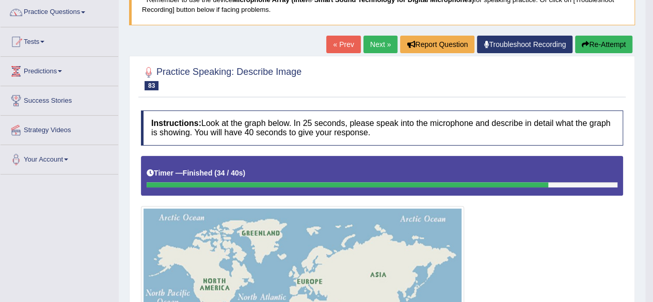
click at [384, 39] on link "Next »" at bounding box center [380, 45] width 34 height 18
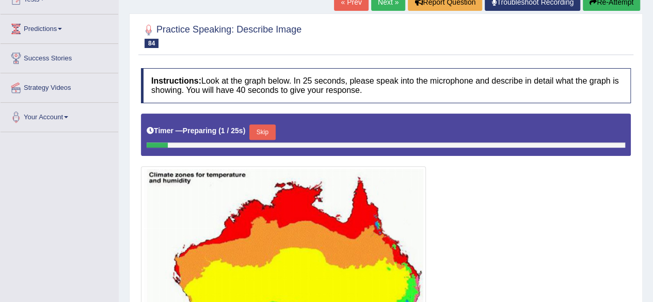
scroll to position [248, 0]
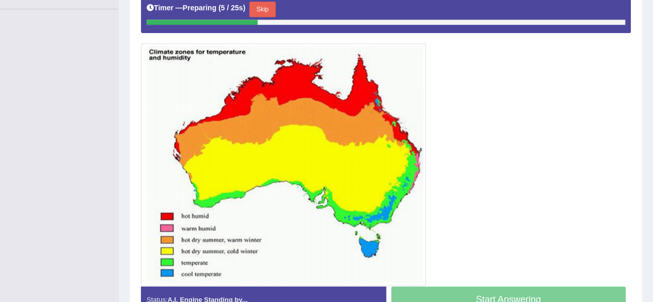
click at [254, 8] on button "Skip" at bounding box center [262, 9] width 26 height 15
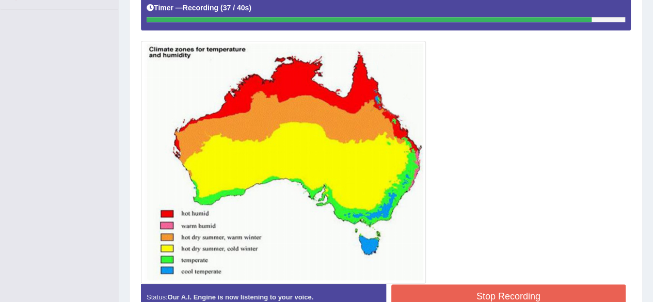
click at [456, 288] on button "Stop Recording" at bounding box center [508, 296] width 235 height 24
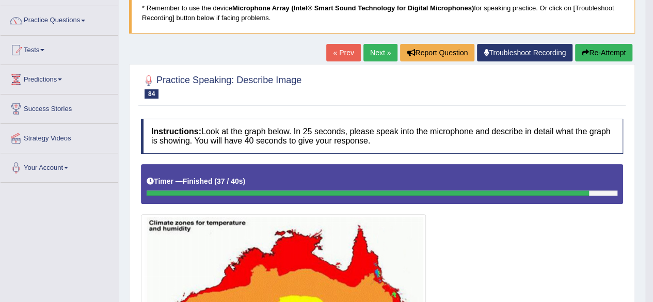
scroll to position [62, 0]
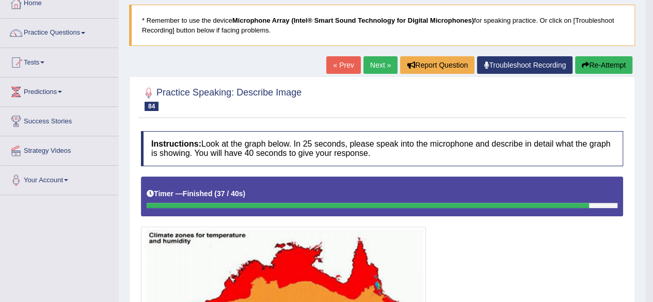
click at [386, 68] on link "Next »" at bounding box center [380, 65] width 34 height 18
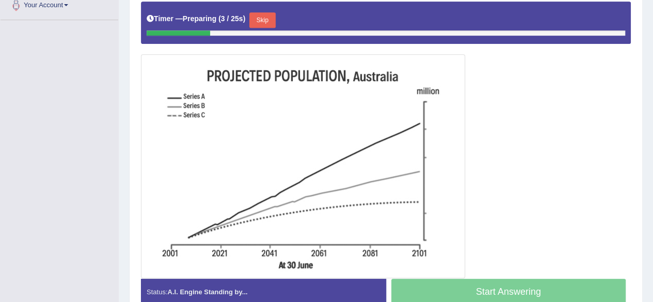
scroll to position [248, 0]
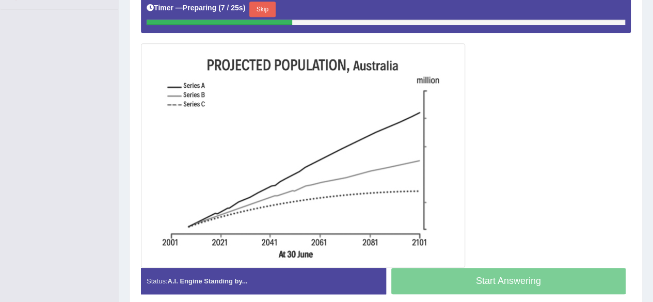
click at [264, 4] on button "Skip" at bounding box center [262, 9] width 26 height 15
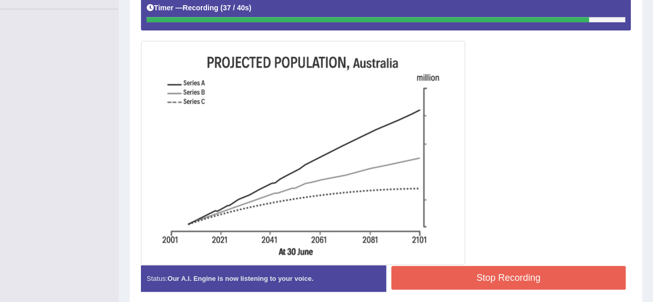
click at [470, 284] on button "Stop Recording" at bounding box center [508, 278] width 235 height 24
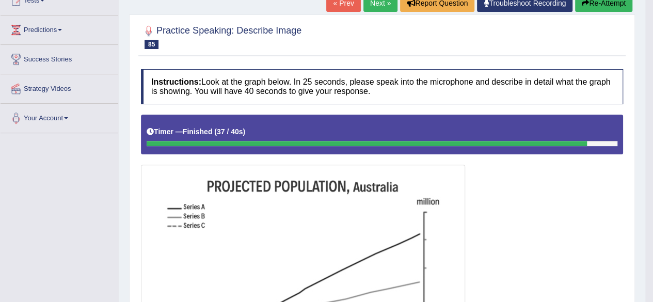
scroll to position [103, 0]
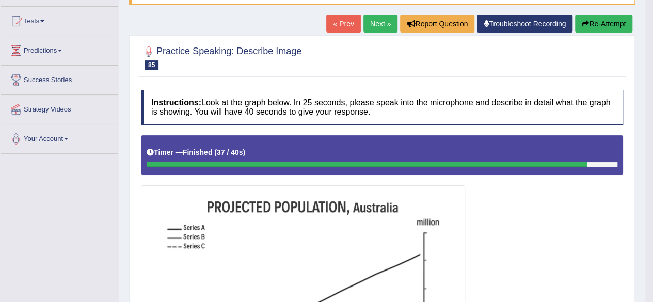
click at [386, 24] on link "Next »" at bounding box center [380, 24] width 34 height 18
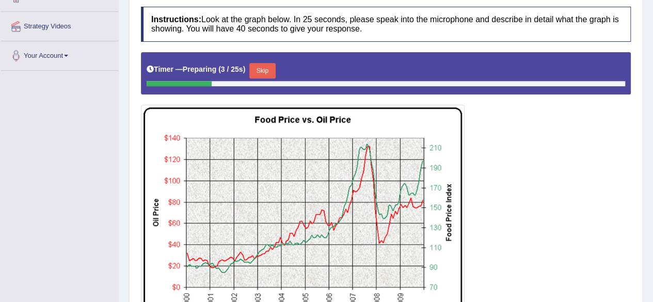
scroll to position [186, 0]
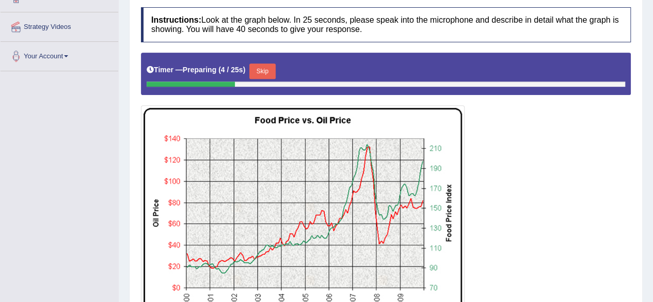
click at [275, 68] on button "Skip" at bounding box center [262, 70] width 26 height 15
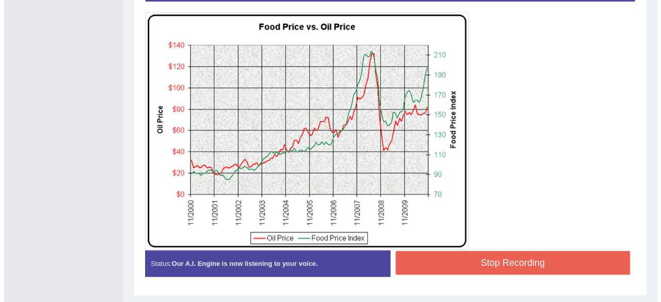
scroll to position [301, 0]
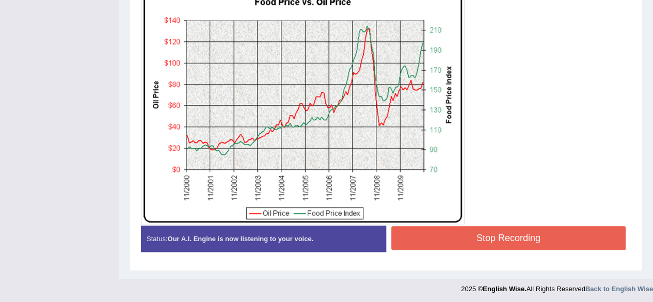
click at [457, 225] on div "Instructions: Look at the graph below. In 25 seconds, please speak into the mic…" at bounding box center [385, 75] width 495 height 379
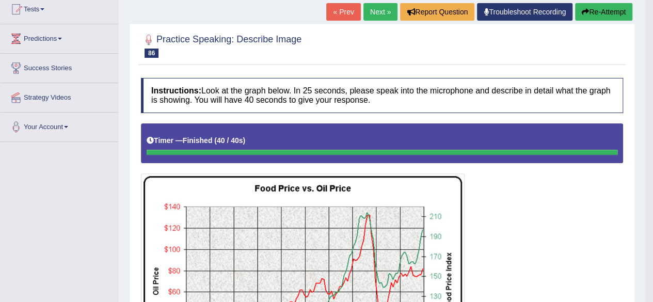
scroll to position [12, 0]
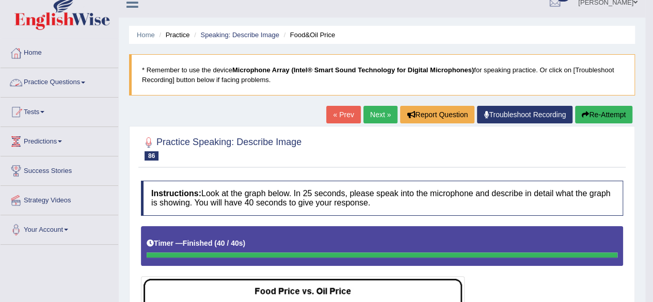
click at [87, 83] on link "Practice Questions" at bounding box center [60, 81] width 118 height 26
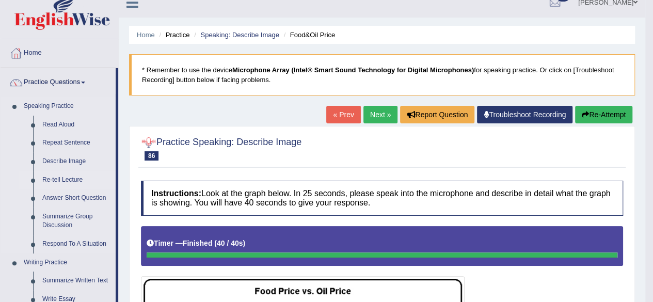
click at [76, 176] on link "Re-tell Lecture" at bounding box center [77, 180] width 78 height 19
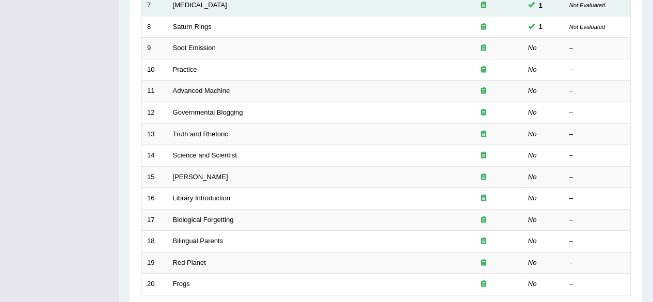
scroll to position [310, 0]
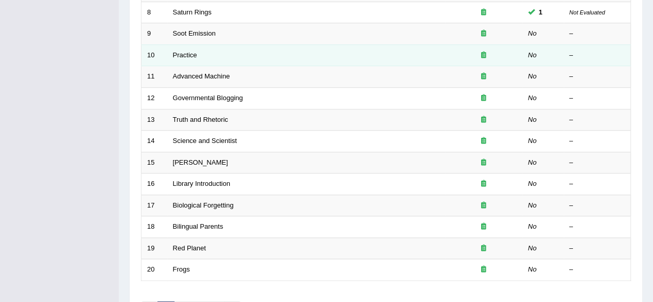
click at [177, 48] on td "Practice" at bounding box center [306, 55] width 278 height 22
click at [178, 48] on td "Practice" at bounding box center [306, 55] width 278 height 22
click at [182, 51] on td "Practice" at bounding box center [306, 55] width 278 height 22
drag, startPoint x: 182, startPoint y: 51, endPoint x: 175, endPoint y: 52, distance: 6.3
click at [175, 52] on link "Practice" at bounding box center [185, 55] width 24 height 8
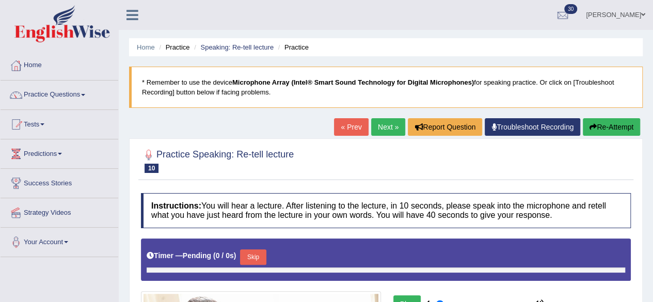
type input "1"
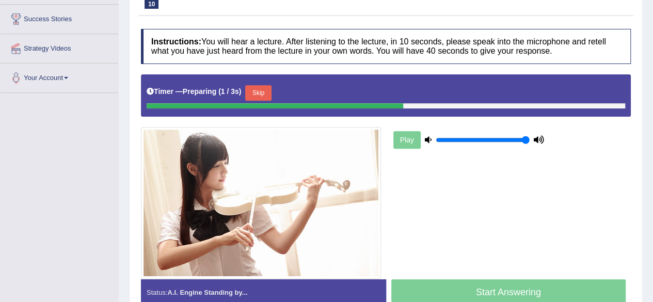
scroll to position [165, 0]
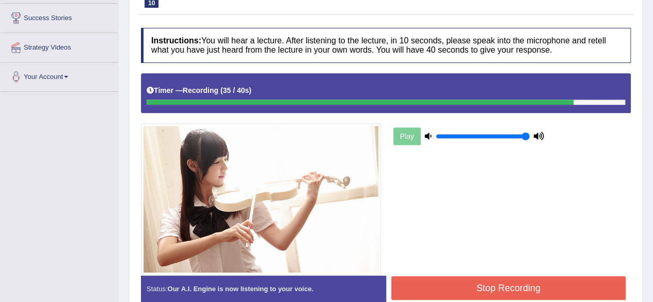
click at [435, 290] on button "Stop Recording" at bounding box center [508, 288] width 235 height 24
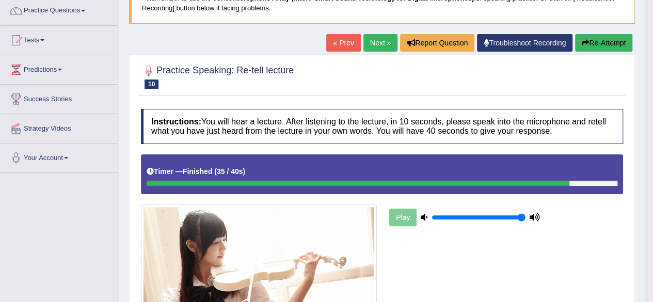
scroll to position [83, 0]
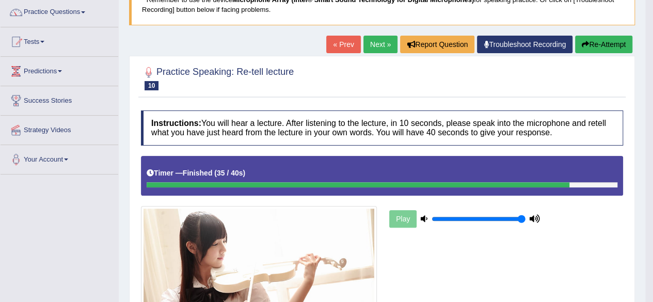
click at [378, 49] on link "Next »" at bounding box center [380, 45] width 34 height 18
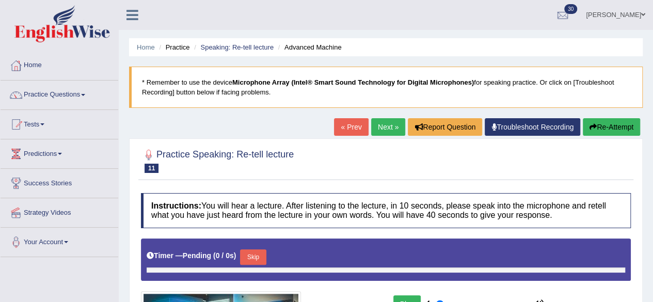
type input "1"
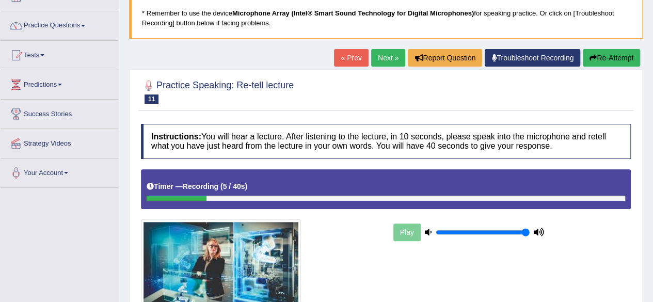
scroll to position [41, 0]
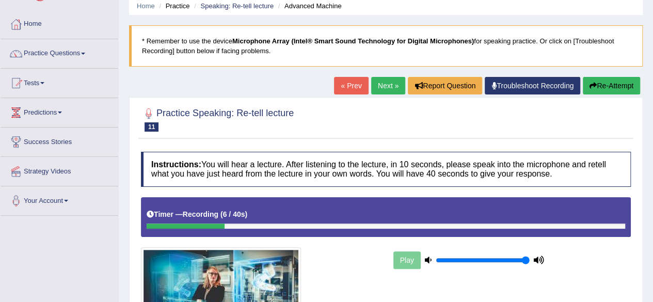
click at [604, 84] on button "Re-Attempt" at bounding box center [611, 86] width 57 height 18
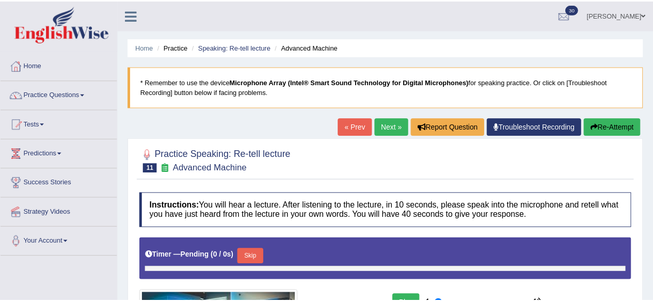
scroll to position [41, 0]
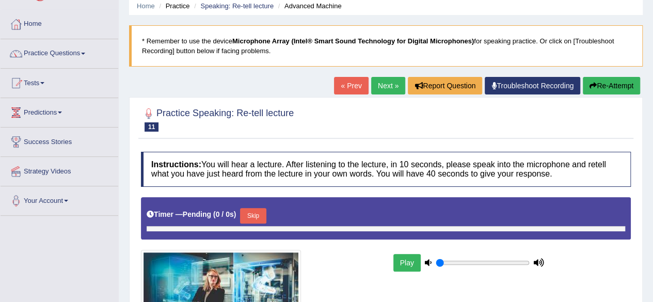
type input "1"
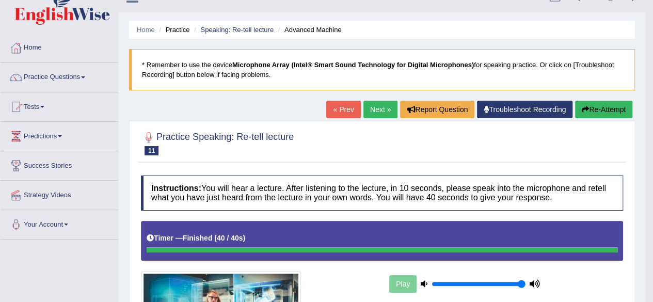
scroll to position [0, 0]
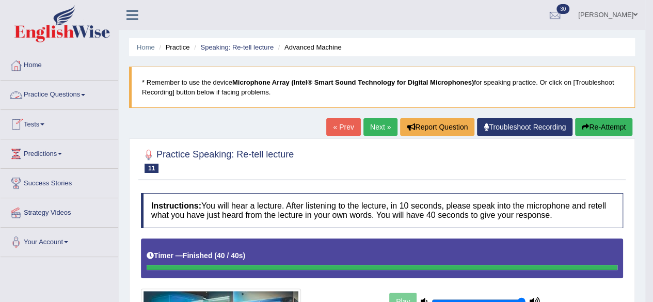
click at [87, 97] on link "Practice Questions" at bounding box center [60, 94] width 118 height 26
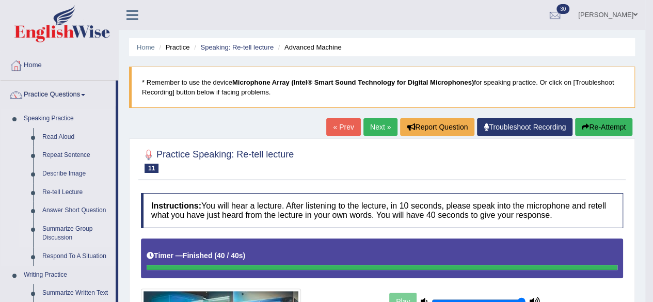
click at [64, 229] on link "Summarize Group Discussion" at bounding box center [77, 233] width 78 height 27
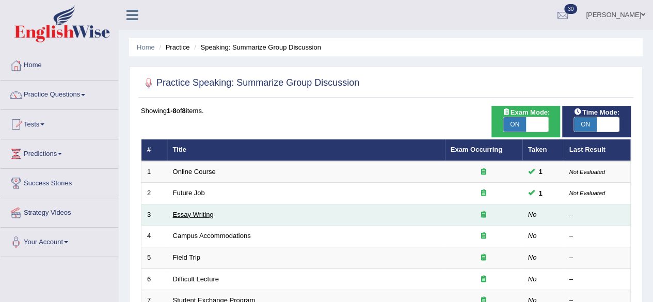
click at [186, 215] on link "Essay Writing" at bounding box center [193, 215] width 41 height 8
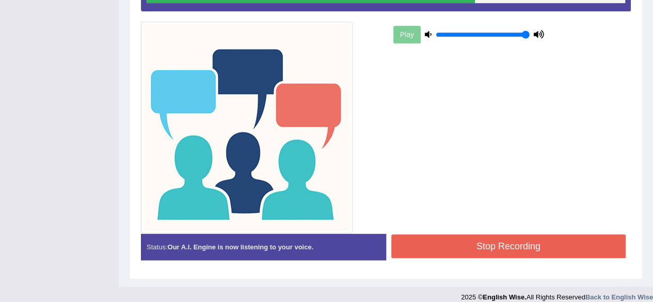
scroll to position [275, 0]
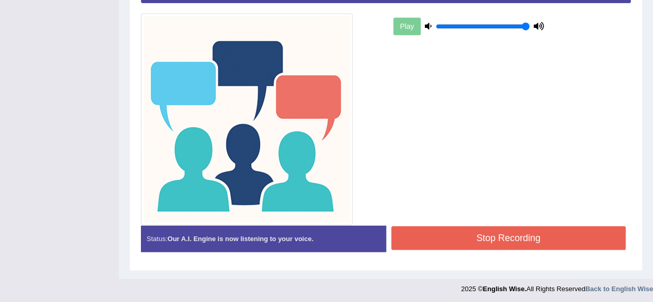
click at [430, 243] on button "Stop Recording" at bounding box center [508, 238] width 235 height 24
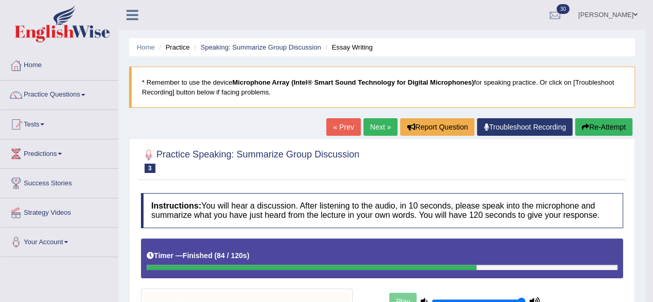
scroll to position [0, 0]
click at [89, 93] on link "Practice Questions" at bounding box center [60, 94] width 118 height 26
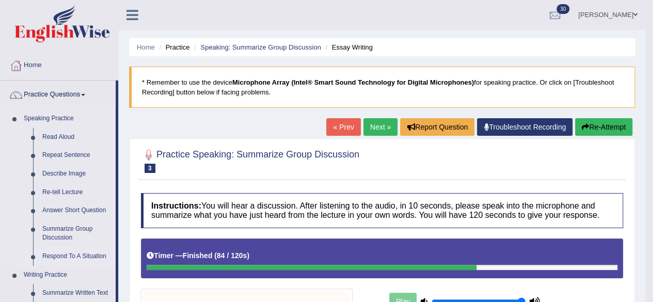
click at [77, 256] on link "Respond To A Situation" at bounding box center [77, 256] width 78 height 19
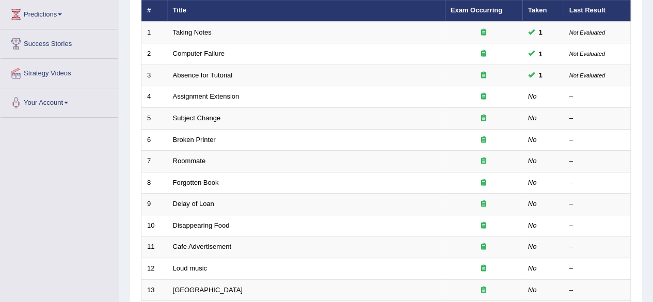
scroll to position [165, 0]
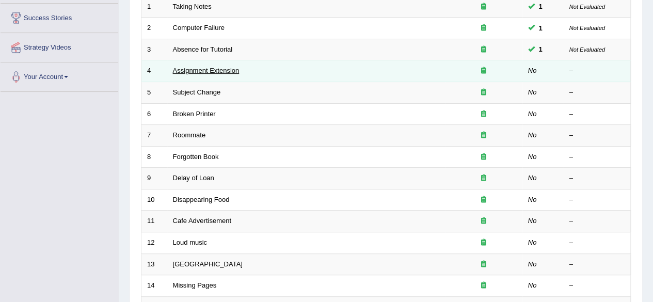
click at [231, 72] on link "Assignment Extension" at bounding box center [206, 71] width 67 height 8
